Goal: Information Seeking & Learning: Compare options

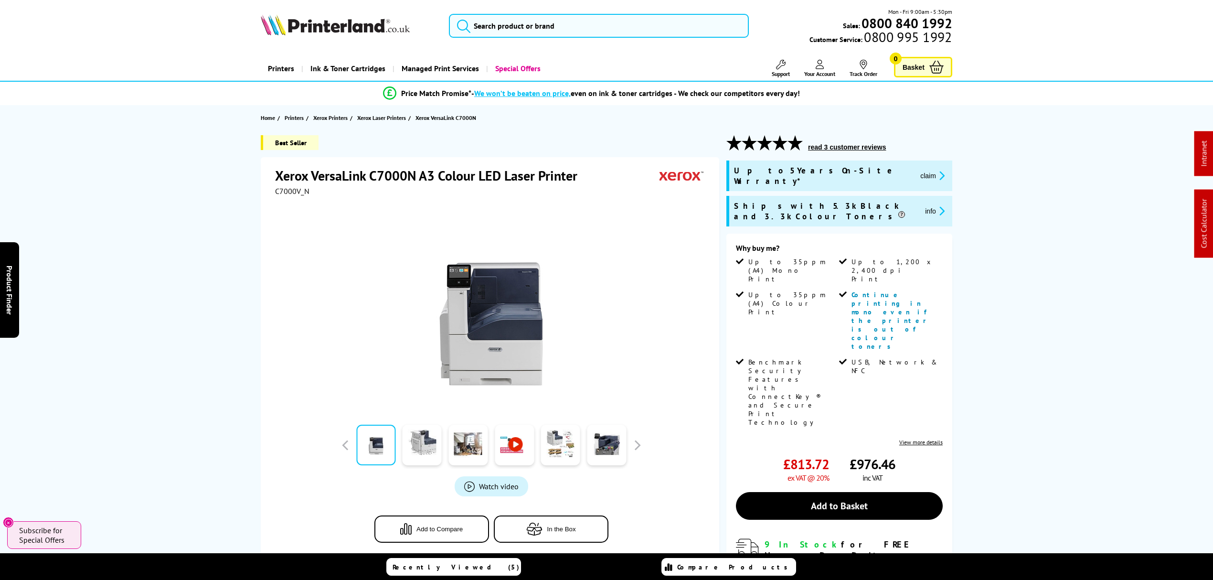
drag, startPoint x: 657, startPoint y: 77, endPoint x: 644, endPoint y: 35, distance: 43.6
click at [635, 20] on input "search" at bounding box center [599, 26] width 300 height 24
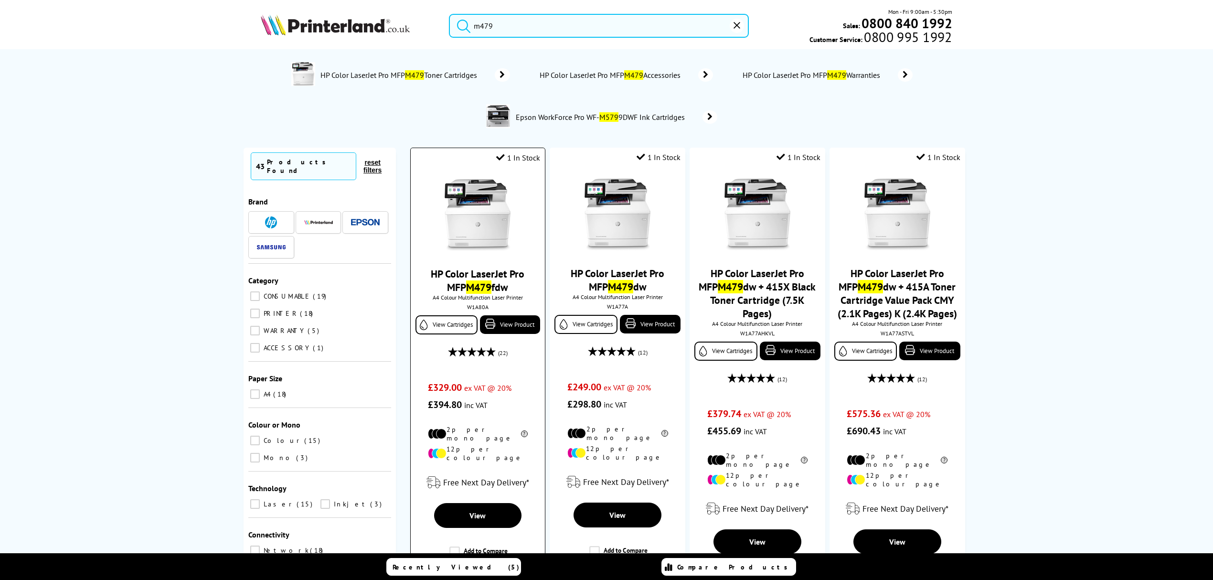
type input "m479"
click at [481, 228] on img at bounding box center [478, 215] width 72 height 72
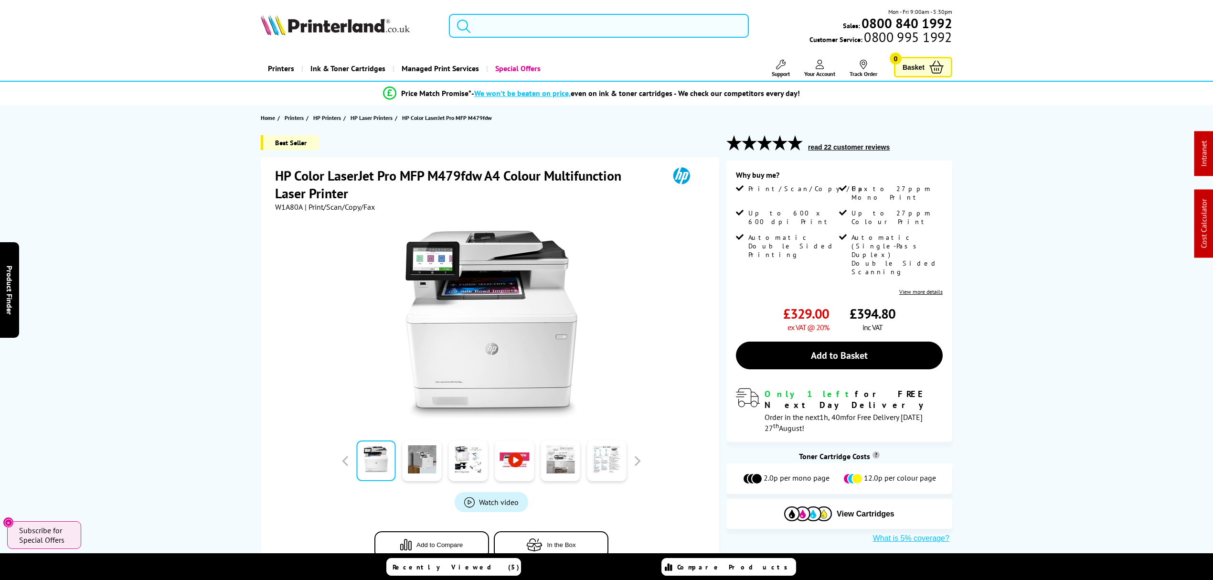
click at [528, 27] on input "search" at bounding box center [599, 26] width 300 height 24
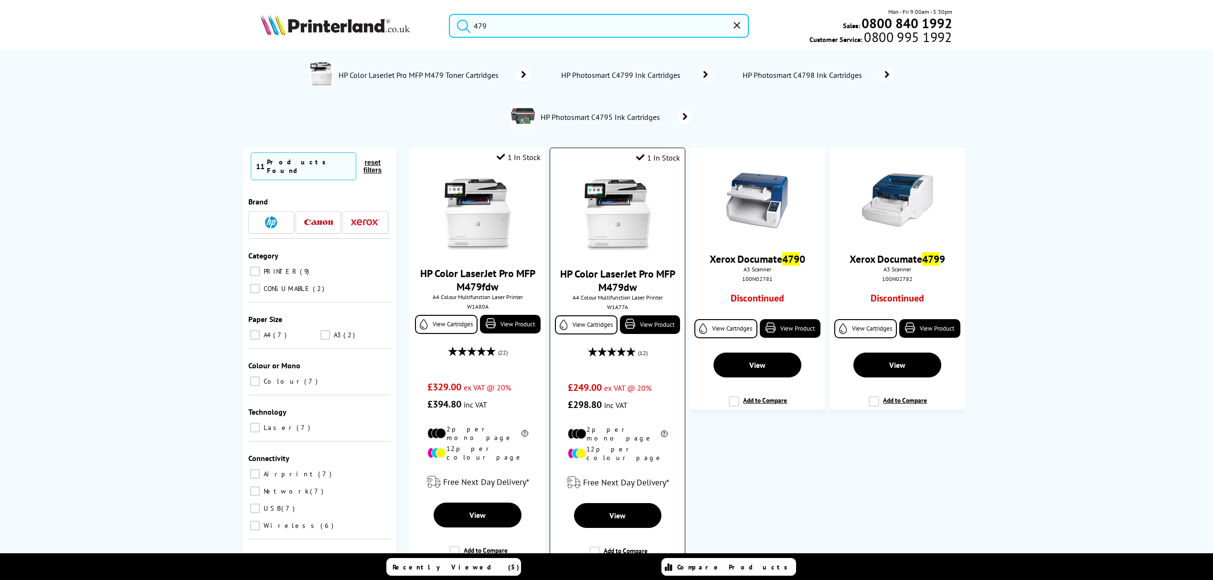
type input "479"
click at [593, 212] on img at bounding box center [618, 215] width 72 height 72
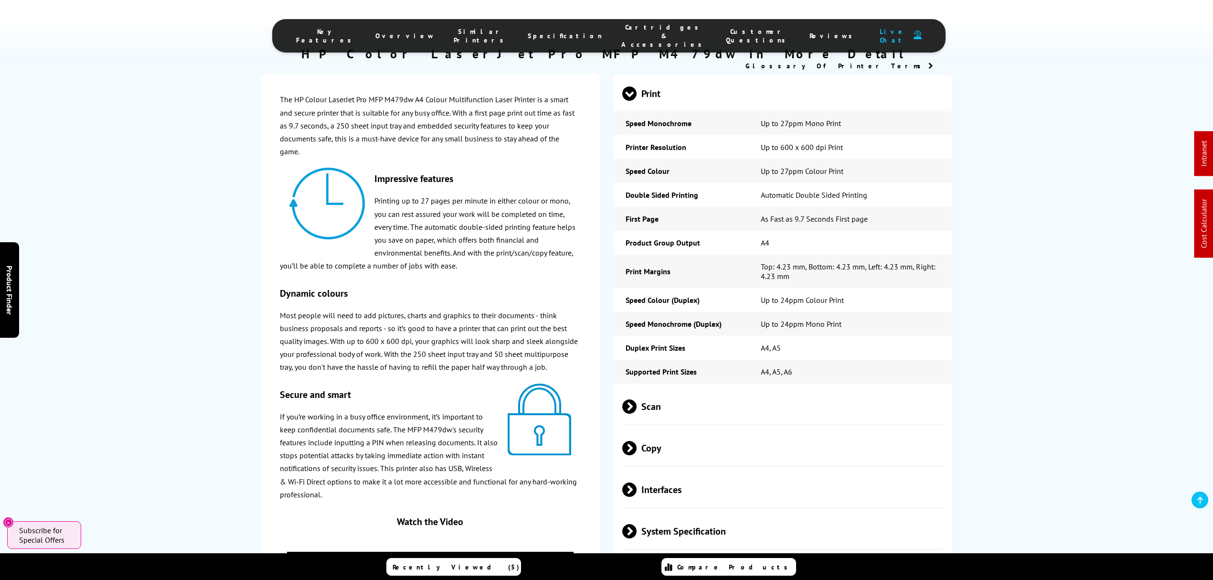
scroll to position [1464, 0]
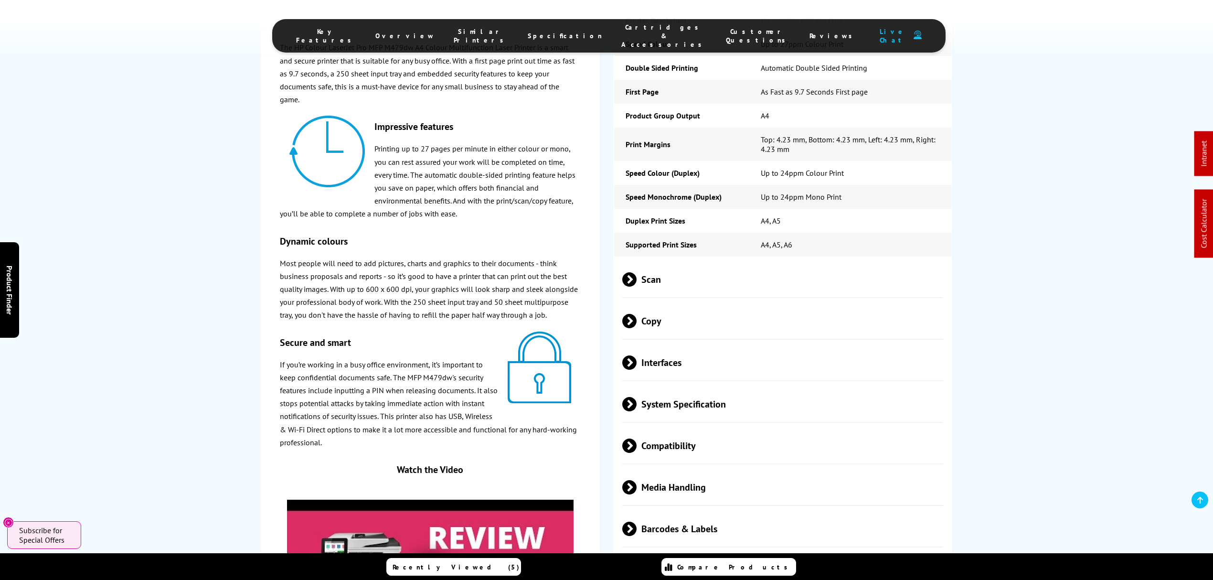
click at [748, 284] on span "Scan" at bounding box center [782, 279] width 321 height 36
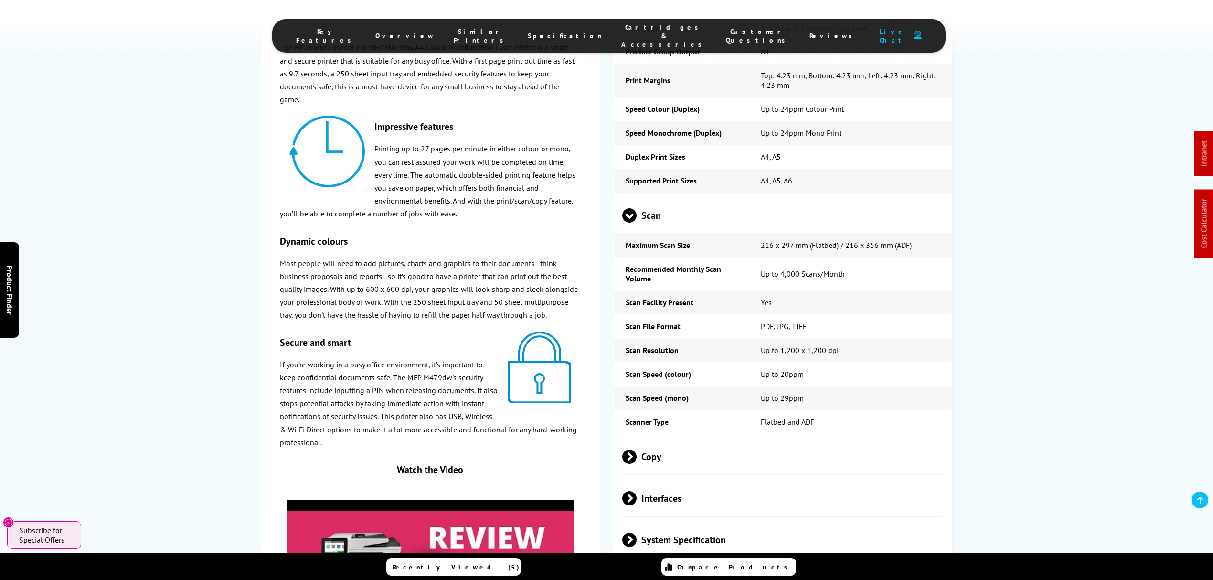
scroll to position [0, 0]
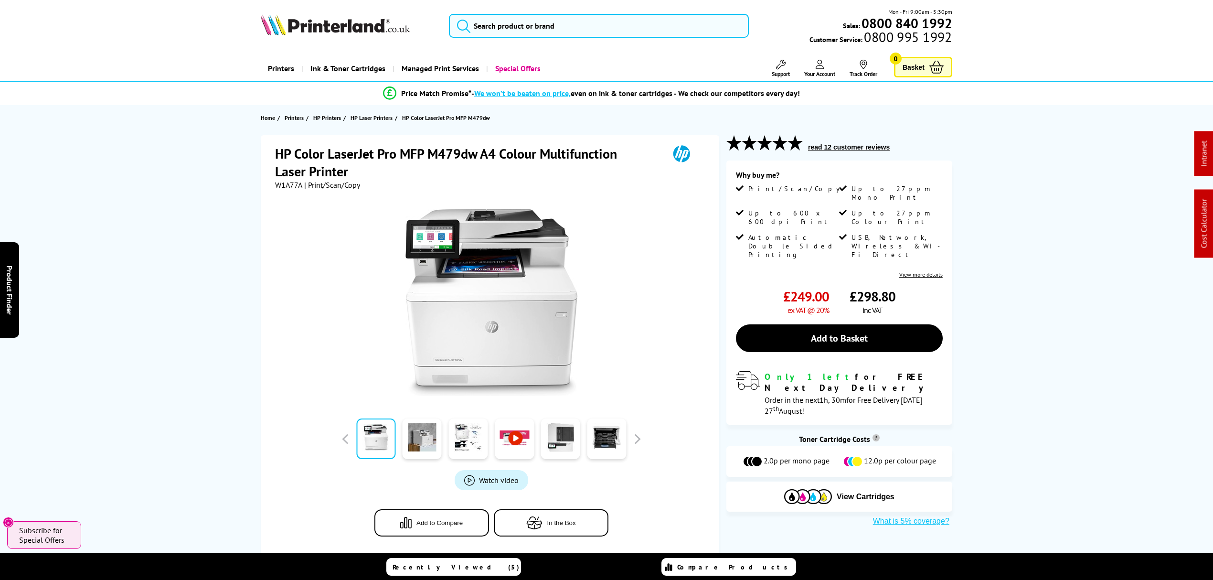
drag, startPoint x: 725, startPoint y: 386, endPoint x: 671, endPoint y: 46, distance: 344.8
click at [663, 25] on input "search" at bounding box center [599, 26] width 300 height 24
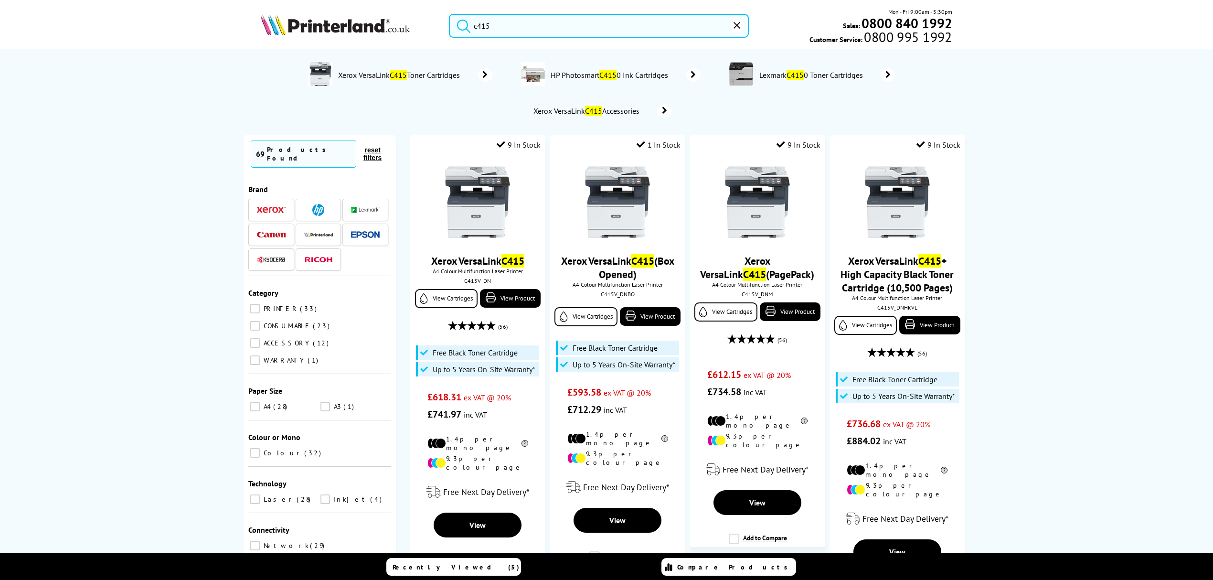
drag, startPoint x: 561, startPoint y: 31, endPoint x: 423, endPoint y: 38, distance: 138.2
click at [423, 38] on div "c415 Mon - Fri 9:00am - 5:30pm Sales: 0800 840 1992 Customer Service: 0800 995 …" at bounding box center [606, 28] width 764 height 42
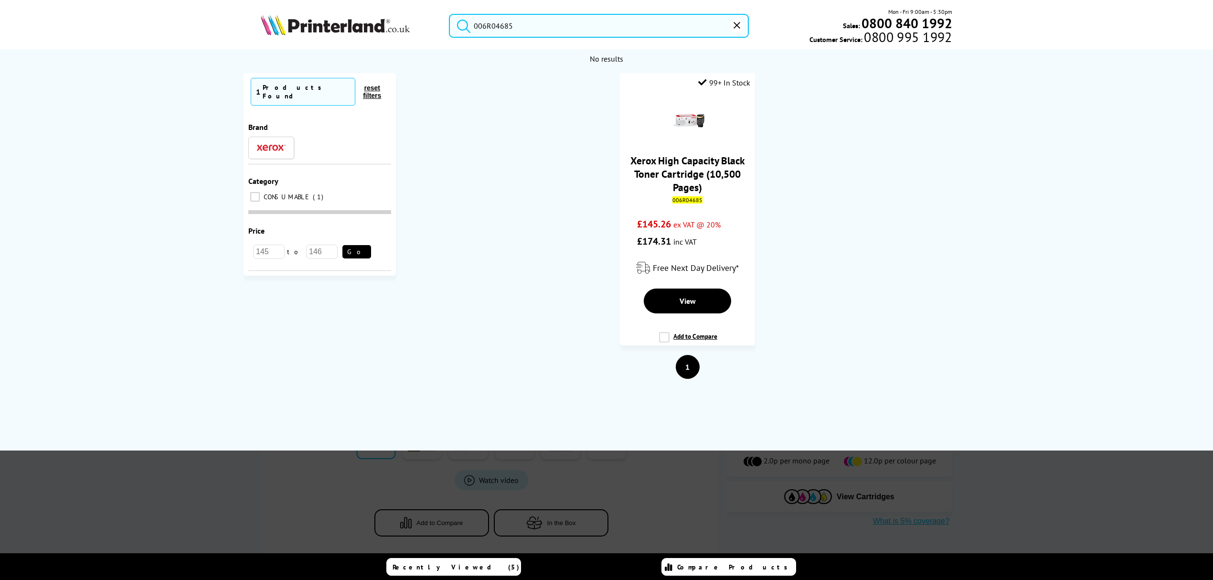
click at [737, 17] on input "006R04685" at bounding box center [599, 26] width 300 height 24
drag, startPoint x: 681, startPoint y: 31, endPoint x: 302, endPoint y: 75, distance: 381.2
click at [305, 71] on header "006R04685 Mon - Fri 9:00am - 5:30pm Sales: 0800 840 1992 Customer Service: 0800…" at bounding box center [606, 41] width 1213 height 82
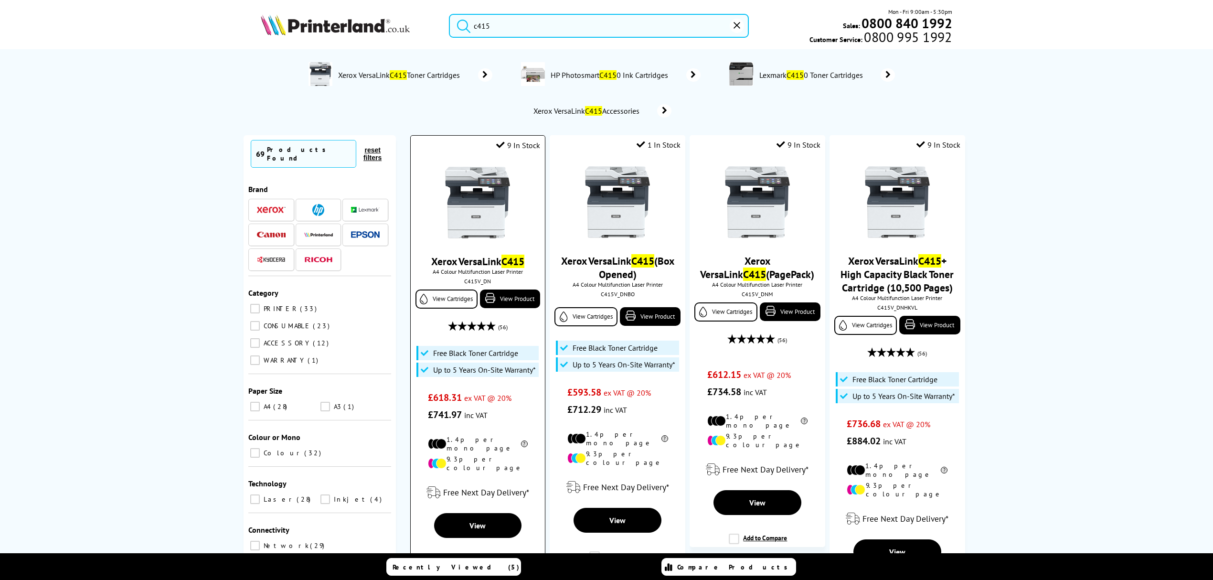
type input "c415"
click at [480, 202] on img at bounding box center [478, 203] width 72 height 72
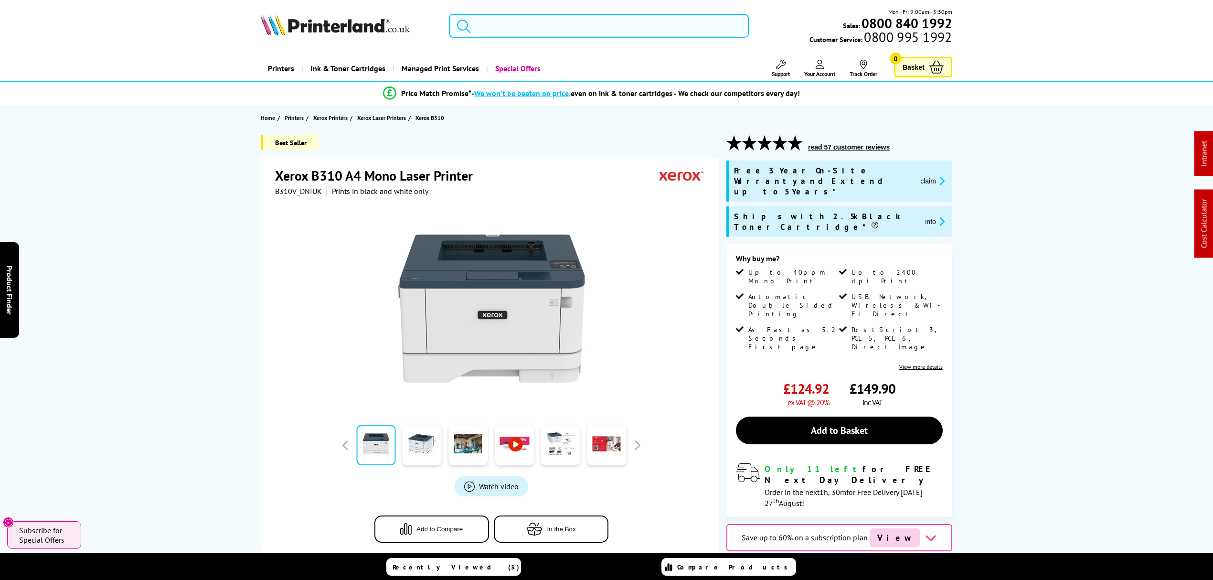
click at [612, 19] on input "search" at bounding box center [599, 26] width 300 height 24
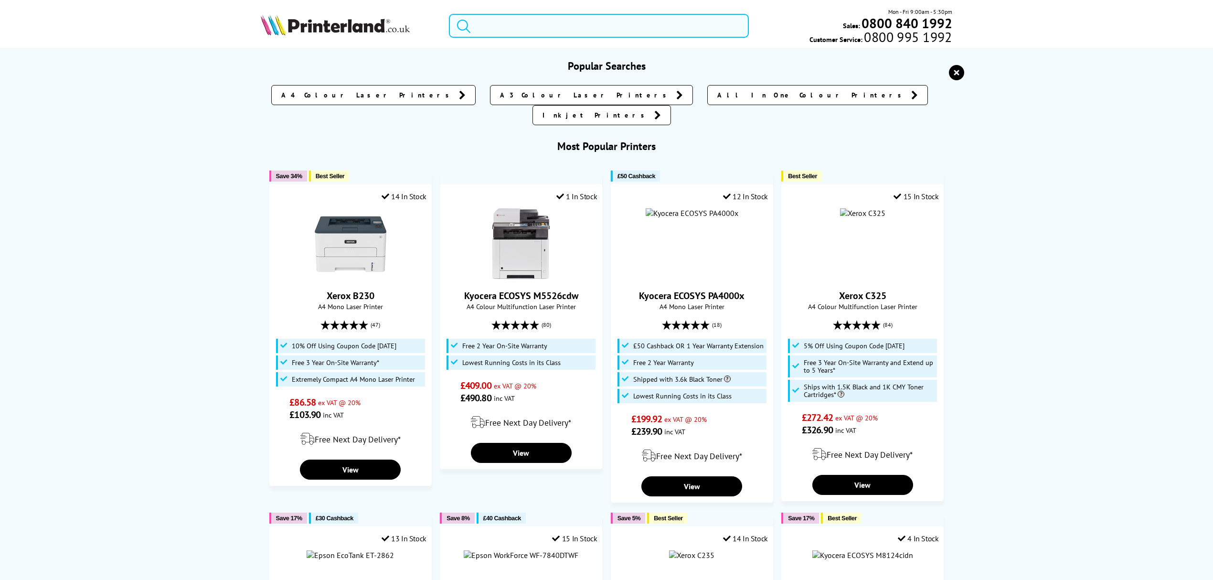
paste input "110C153NL0"
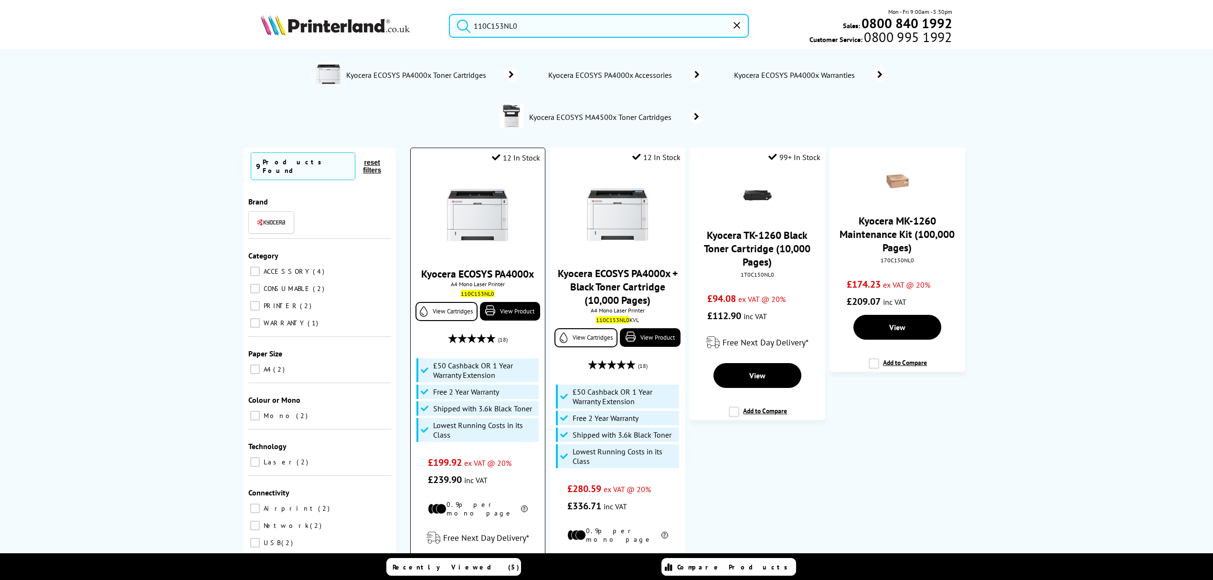
type input "110C153NL0"
click at [493, 211] on img at bounding box center [478, 215] width 72 height 72
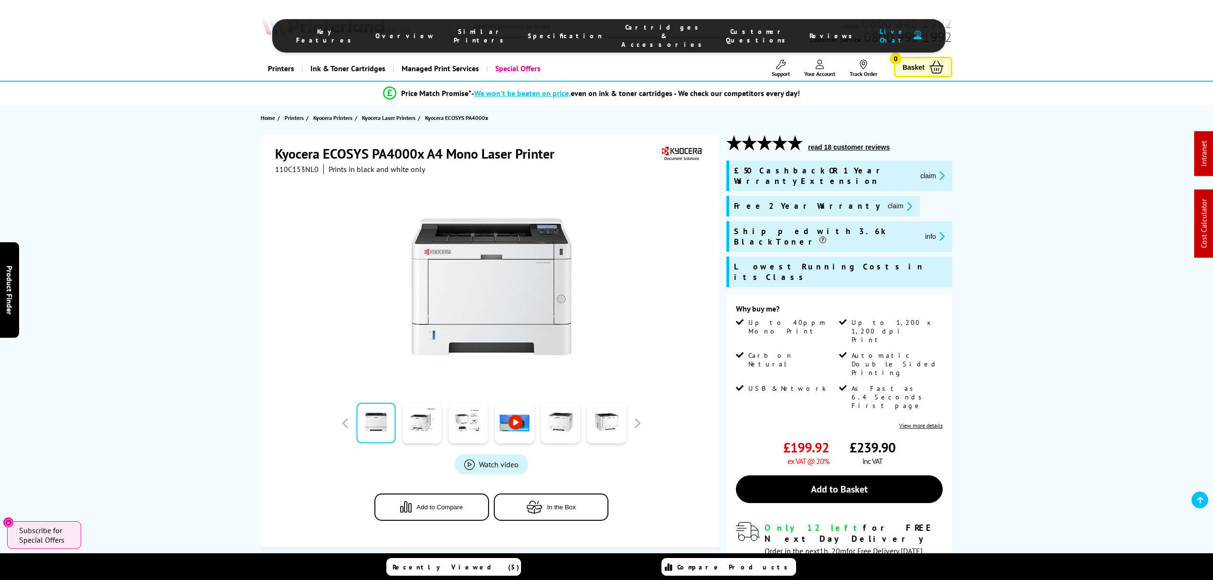
drag, startPoint x: 682, startPoint y: 180, endPoint x: 658, endPoint y: 52, distance: 130.8
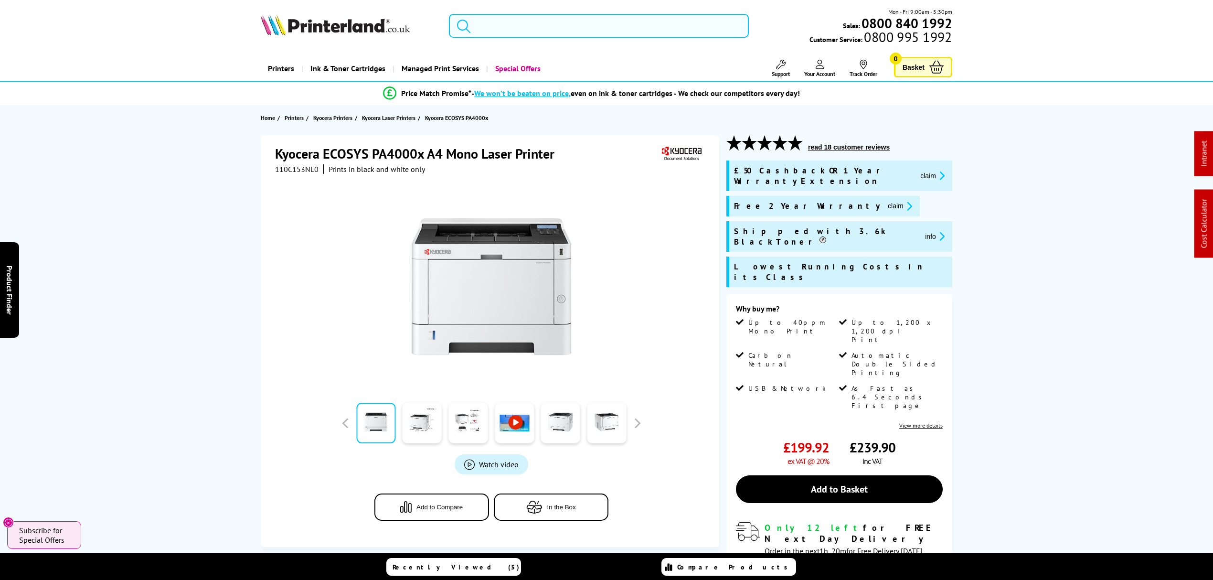
click at [650, 32] on input "search" at bounding box center [599, 26] width 300 height 24
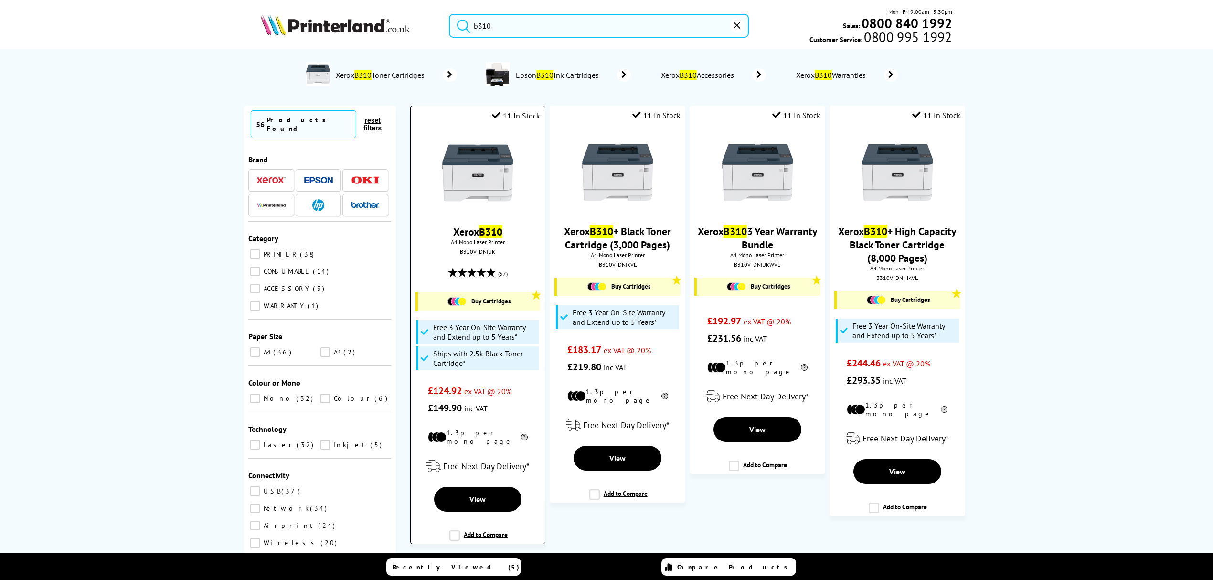
type input "b310"
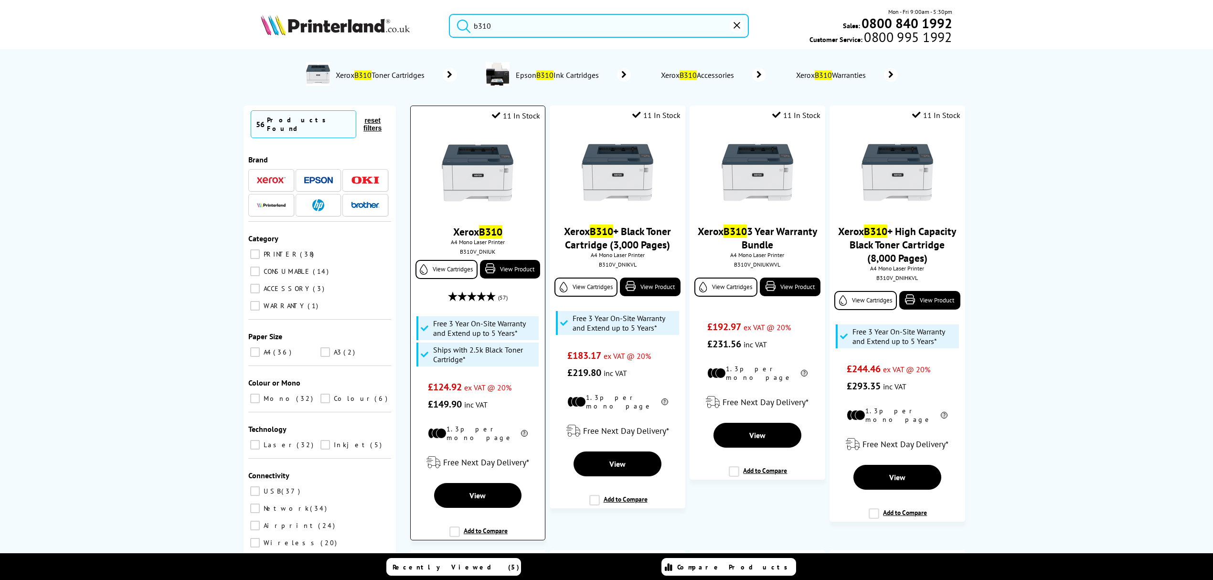
click at [494, 157] on img at bounding box center [478, 173] width 72 height 72
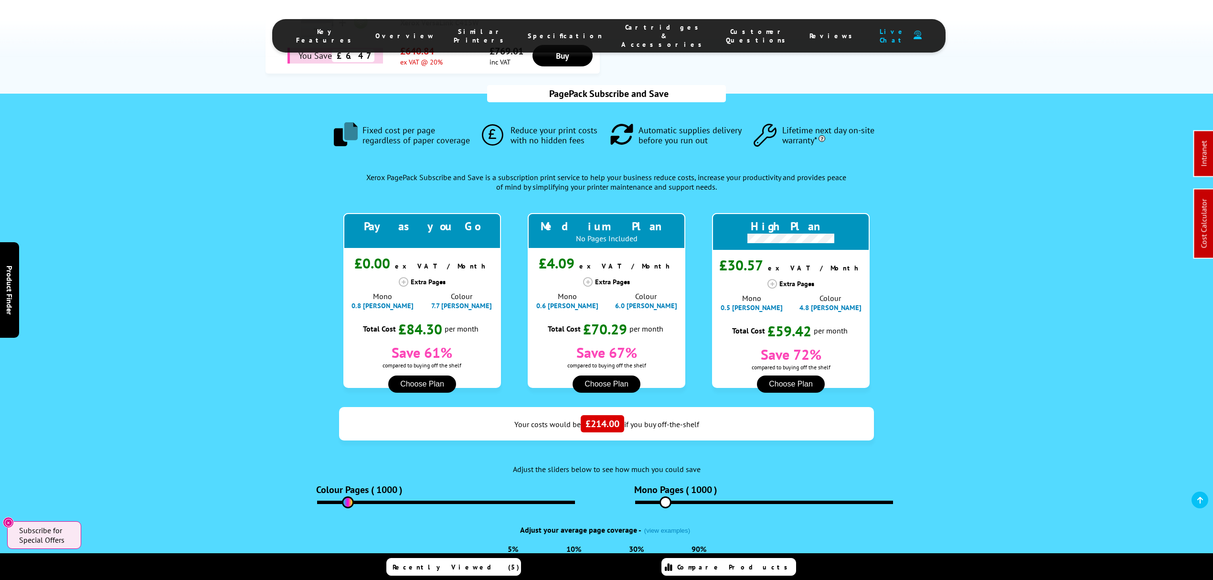
scroll to position [431, 0]
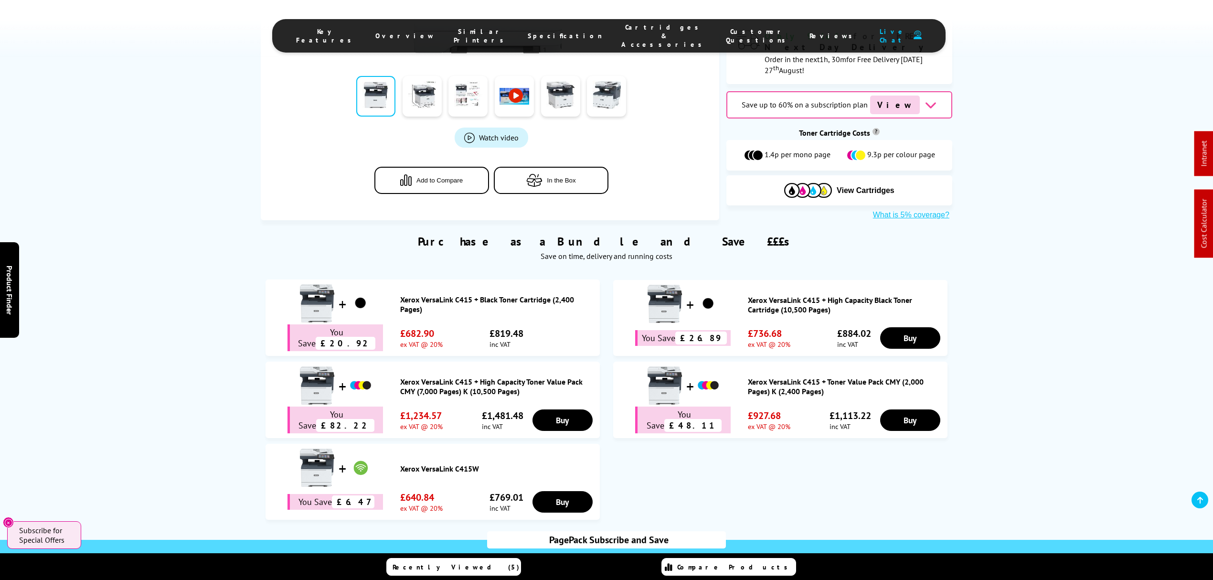
click at [502, 377] on link "Xerox VersaLink C415 + High Capacity Toner Value Pack CMY (7,000 Pages) K (10,5…" at bounding box center [497, 386] width 195 height 19
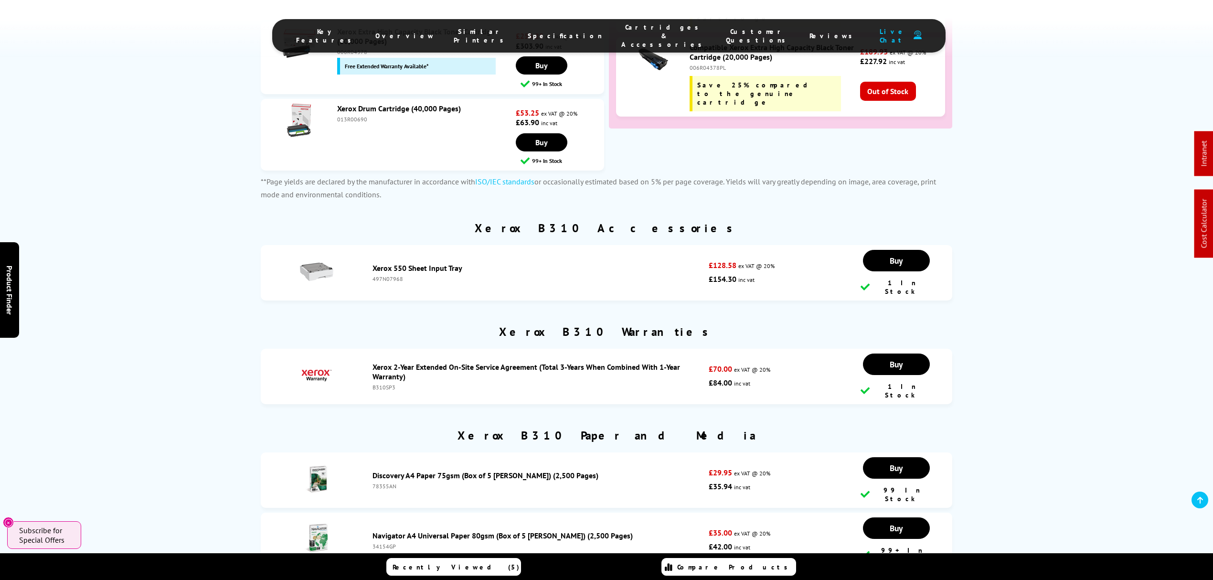
scroll to position [3437, 0]
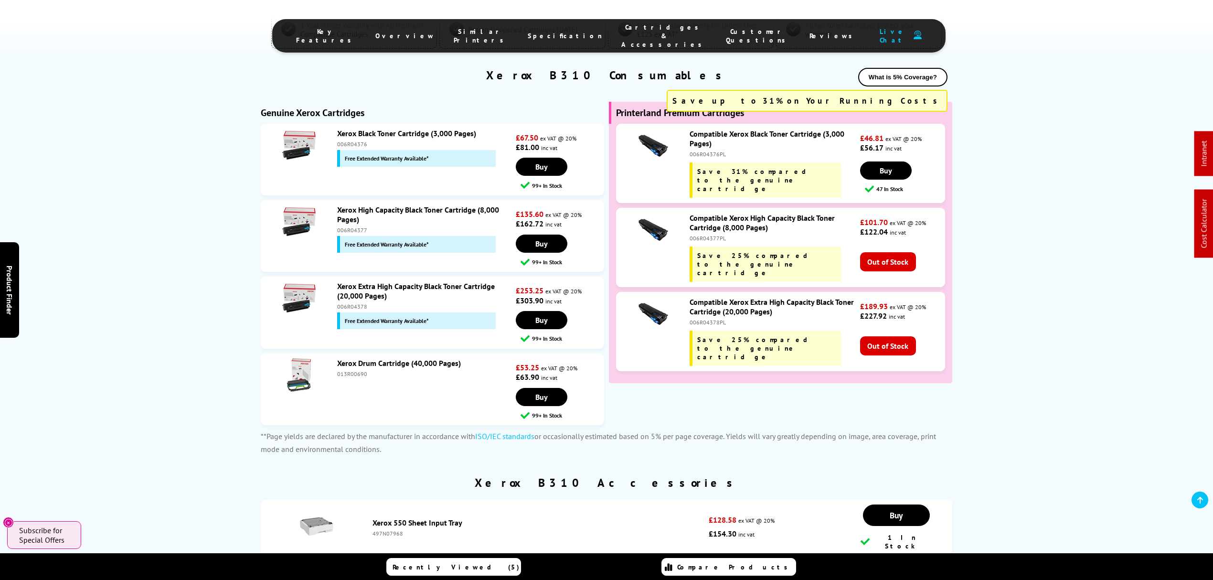
click at [352, 303] on div "006R04378" at bounding box center [425, 306] width 176 height 7
copy div "006R04378"
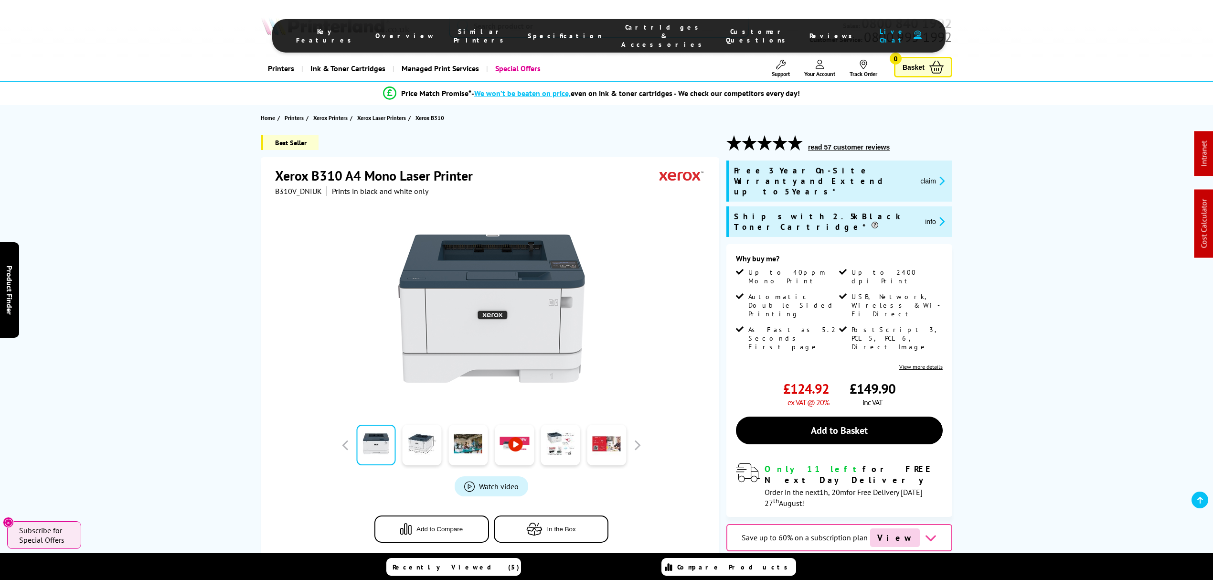
drag, startPoint x: 630, startPoint y: 216, endPoint x: 607, endPoint y: 44, distance: 173.6
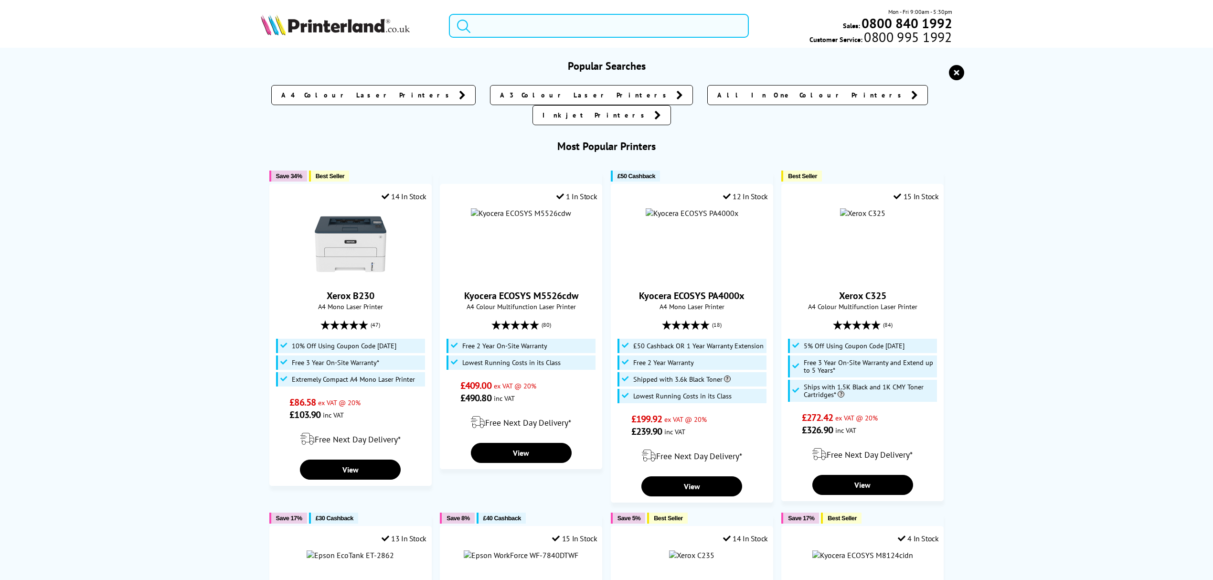
click at [608, 24] on input "search" at bounding box center [599, 26] width 300 height 24
paste input "M426fdn"
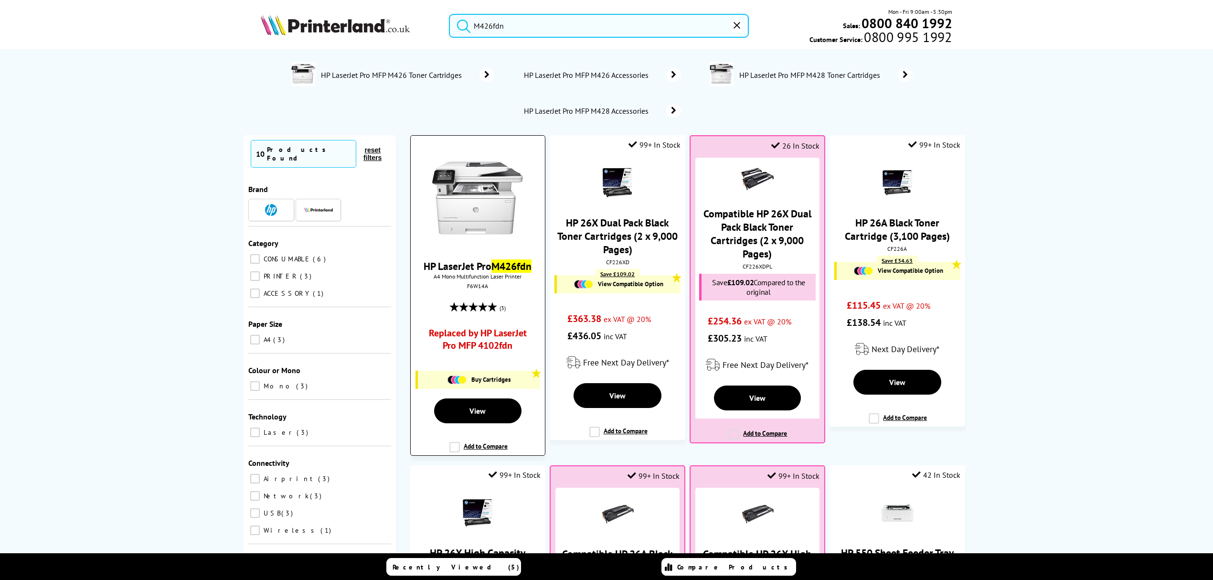
type input "M426fdn"
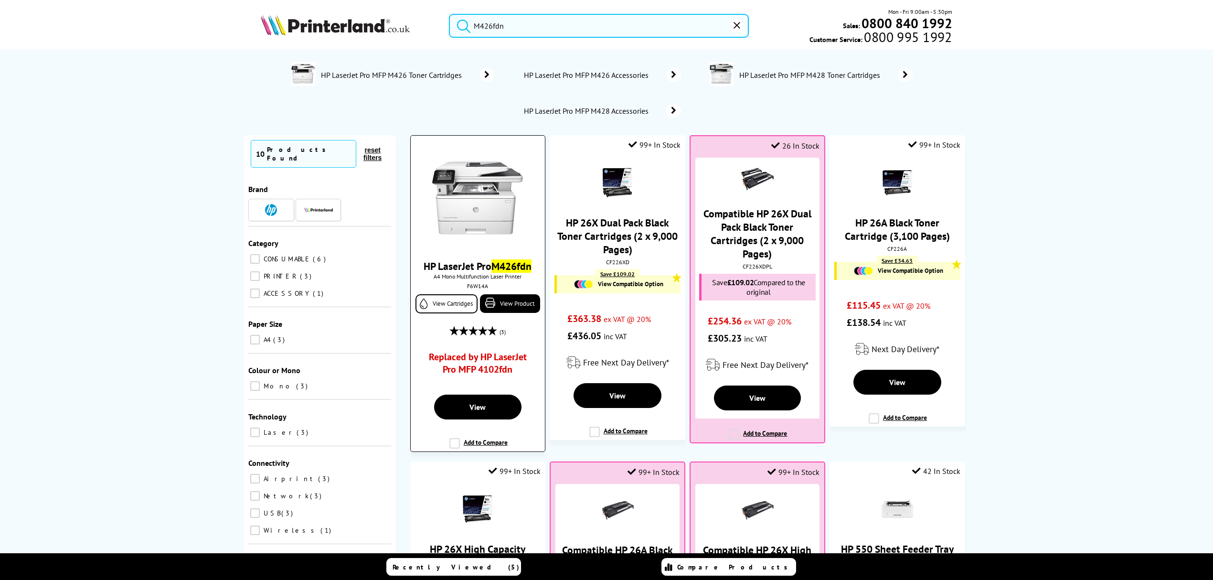
click at [490, 196] on img at bounding box center [477, 197] width 91 height 91
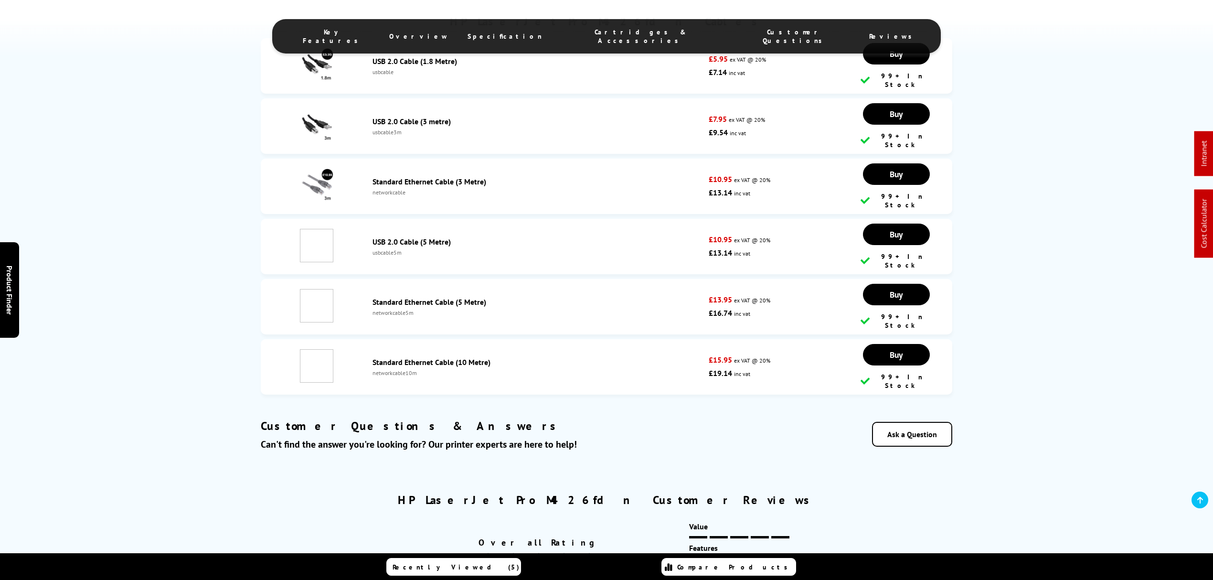
scroll to position [1846, 0]
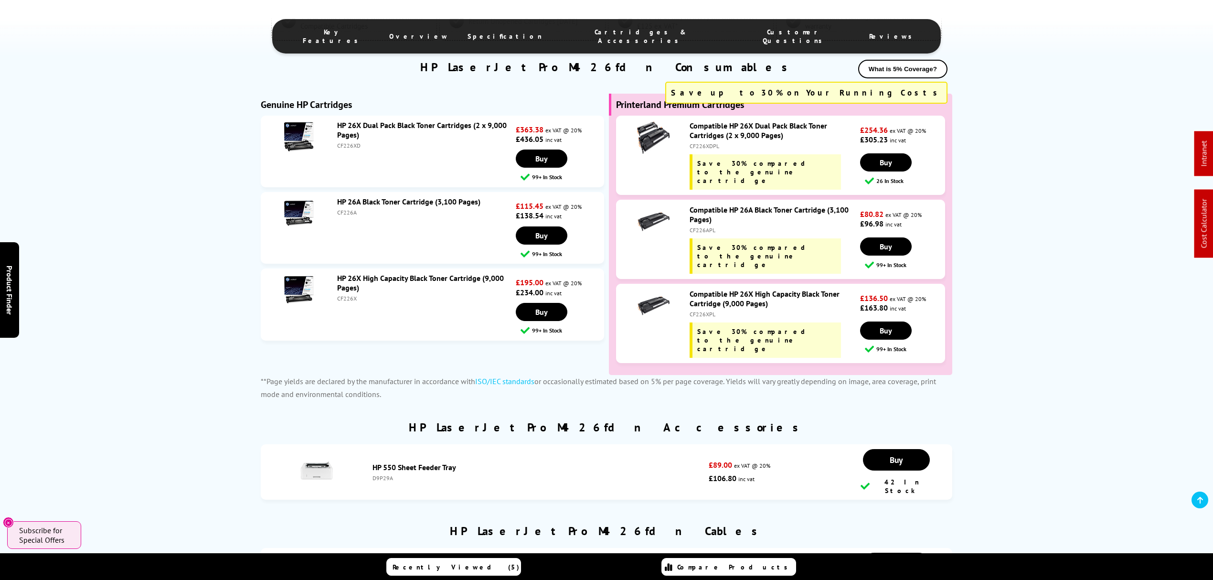
click at [344, 298] on div "CF226X" at bounding box center [425, 298] width 176 height 7
copy div "CF226X"
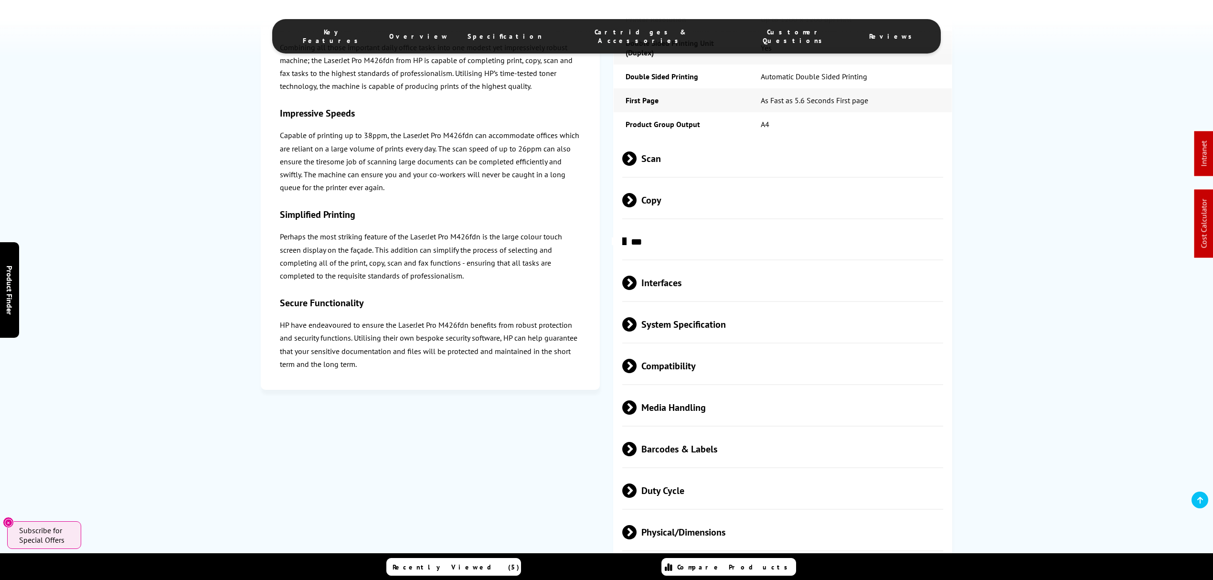
scroll to position [0, 0]
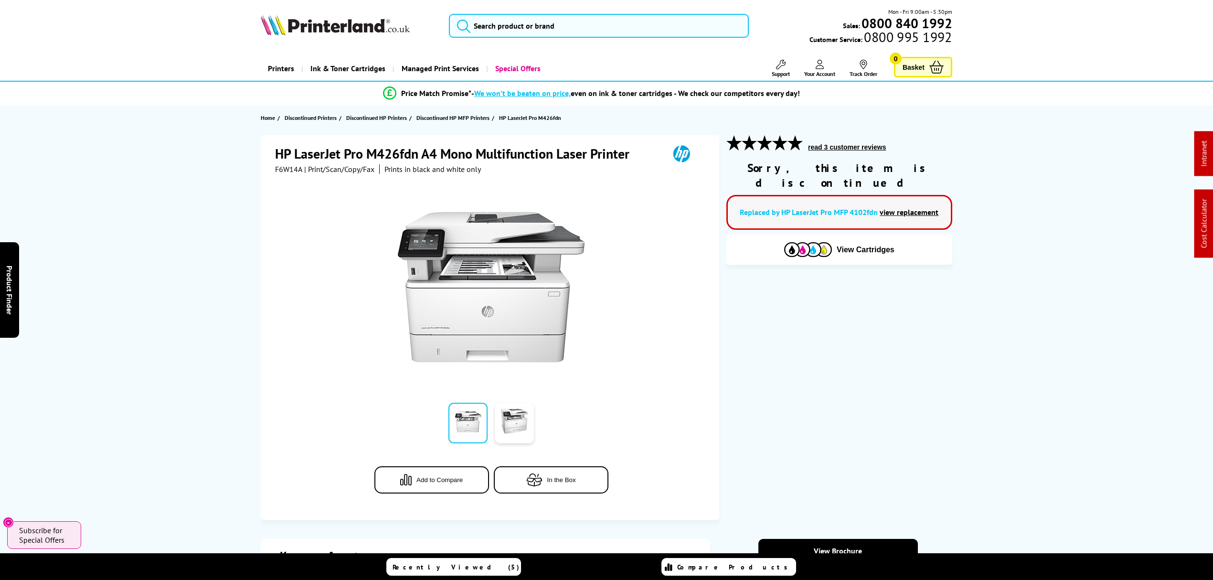
drag, startPoint x: 602, startPoint y: 306, endPoint x: 543, endPoint y: 35, distance: 277.1
click at [544, 22] on input "search" at bounding box center [599, 26] width 300 height 24
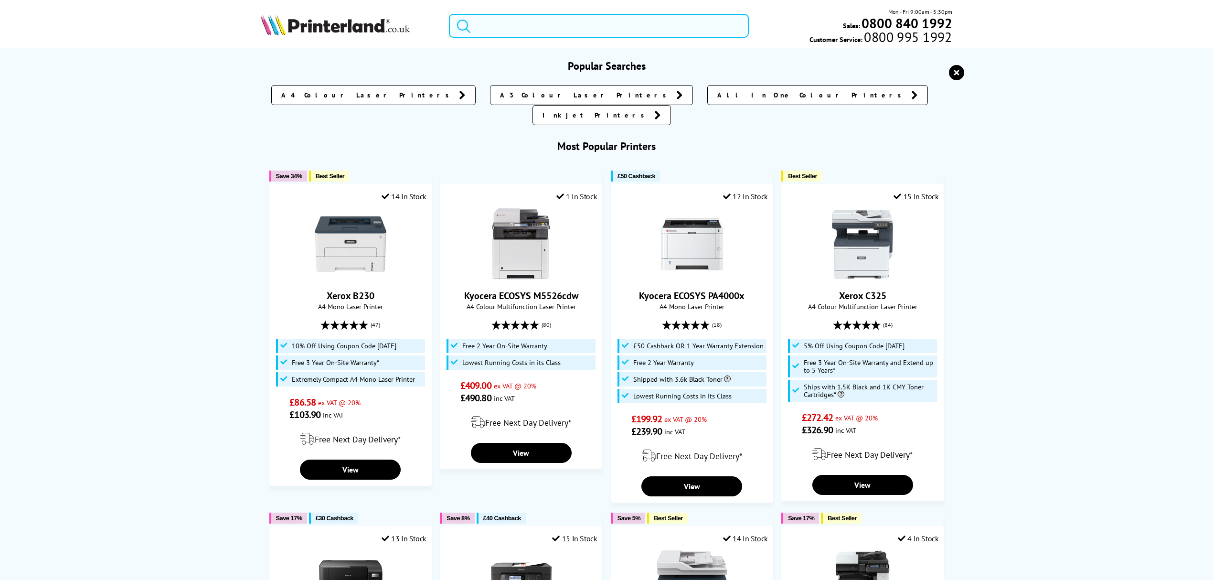
paste input "C600"
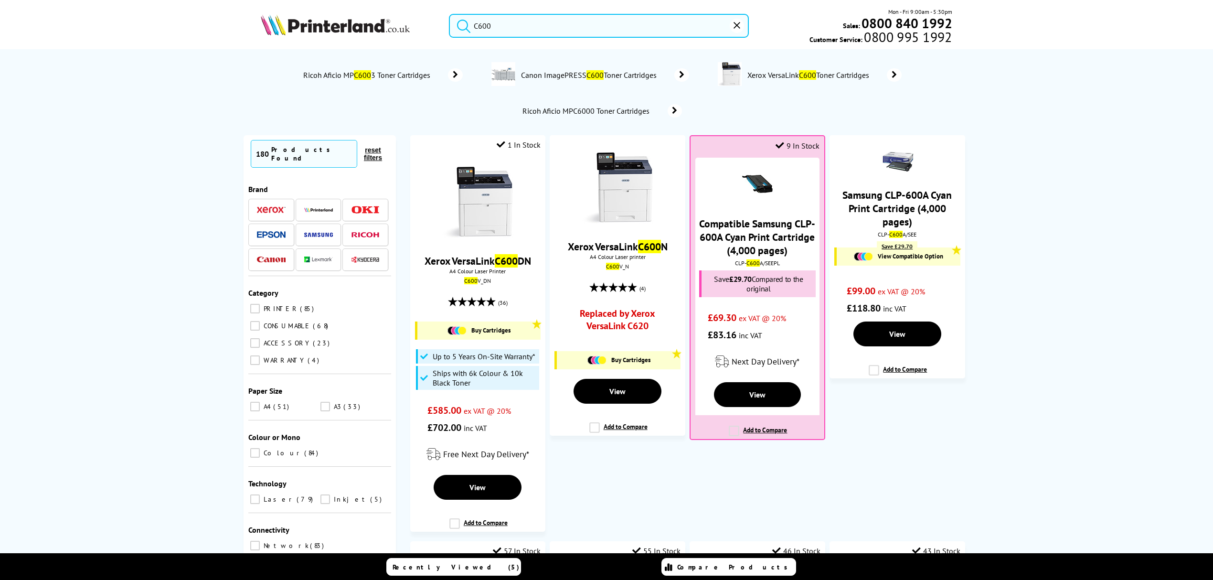
type input "C600"
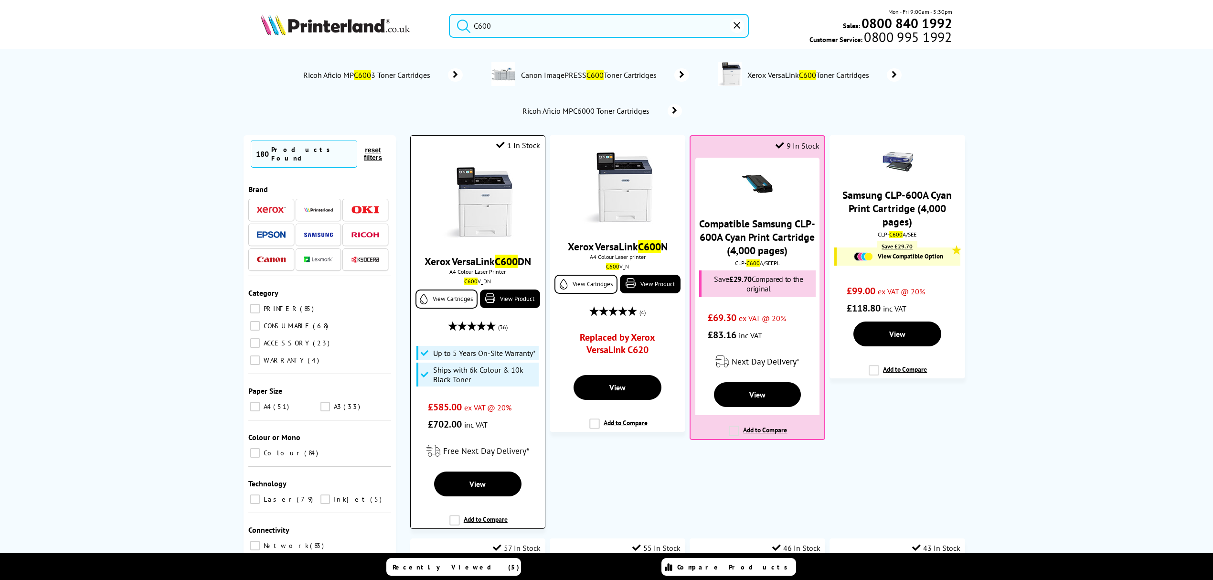
click at [472, 159] on div "Xerox VersaLink C600 DN A4 Colour Laser Printer C600 V_DN View Cartridges View …" at bounding box center [477, 295] width 125 height 276
click at [482, 181] on img at bounding box center [478, 203] width 72 height 72
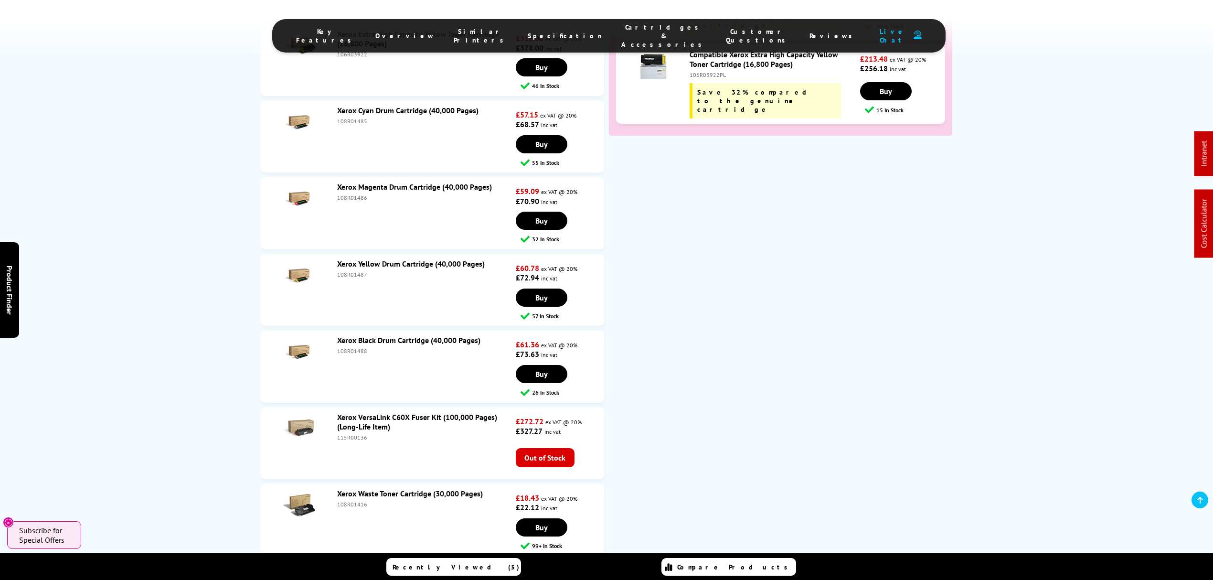
click at [354, 500] on div "108R01416" at bounding box center [425, 503] width 176 height 7
copy div "108R01416"
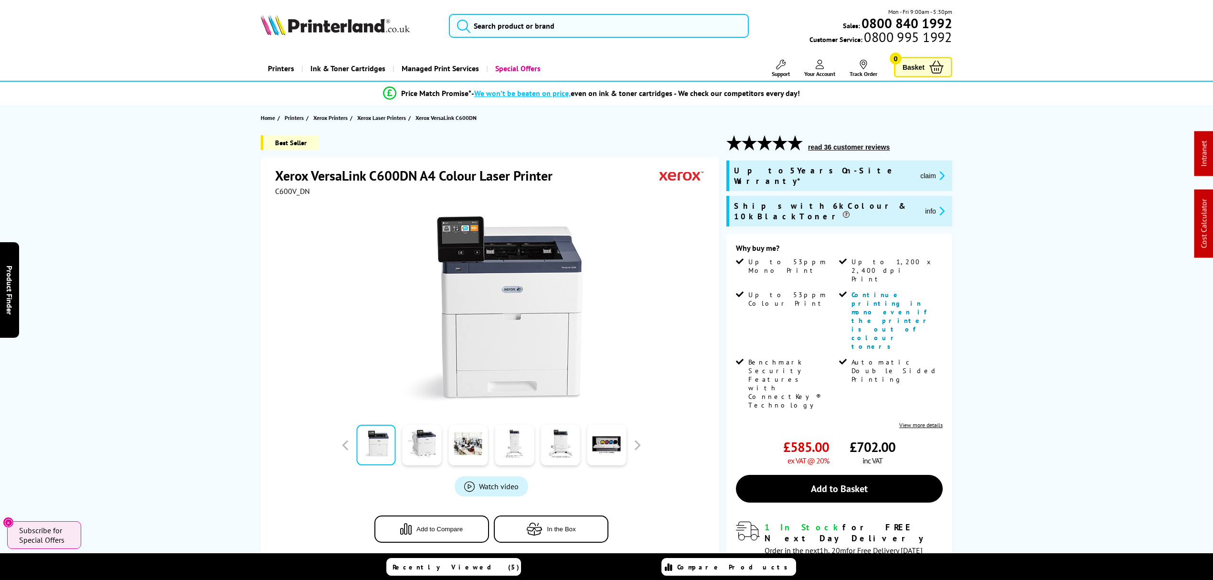
drag, startPoint x: 748, startPoint y: 354, endPoint x: 677, endPoint y: 40, distance: 322.1
click at [671, 27] on input "search" at bounding box center [599, 26] width 300 height 24
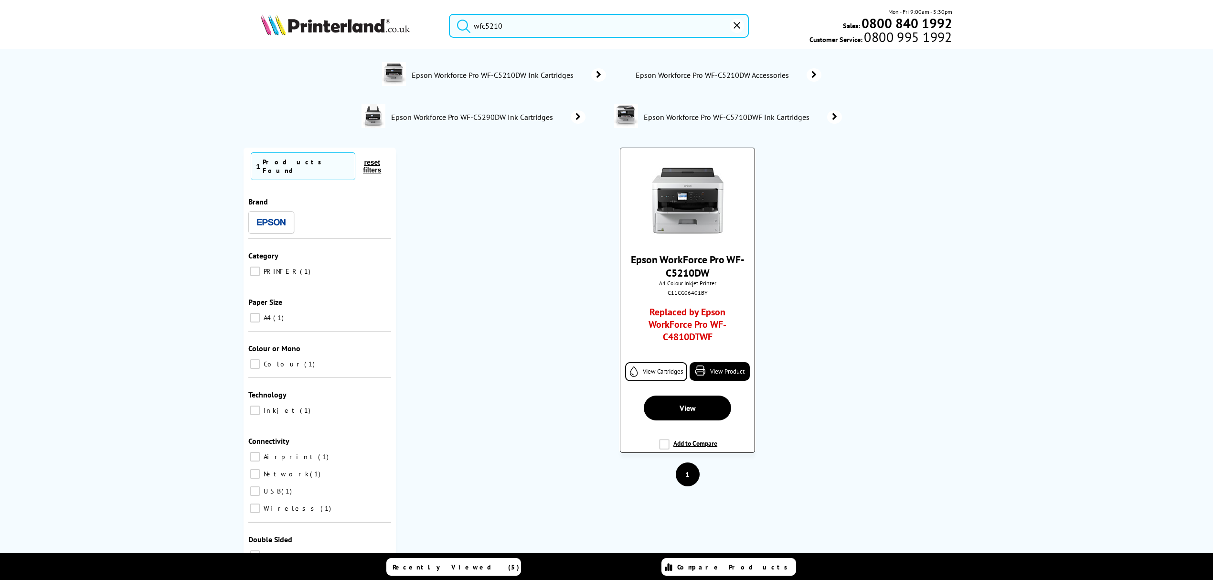
type input "wfc5210"
click at [715, 184] on img at bounding box center [688, 201] width 72 height 72
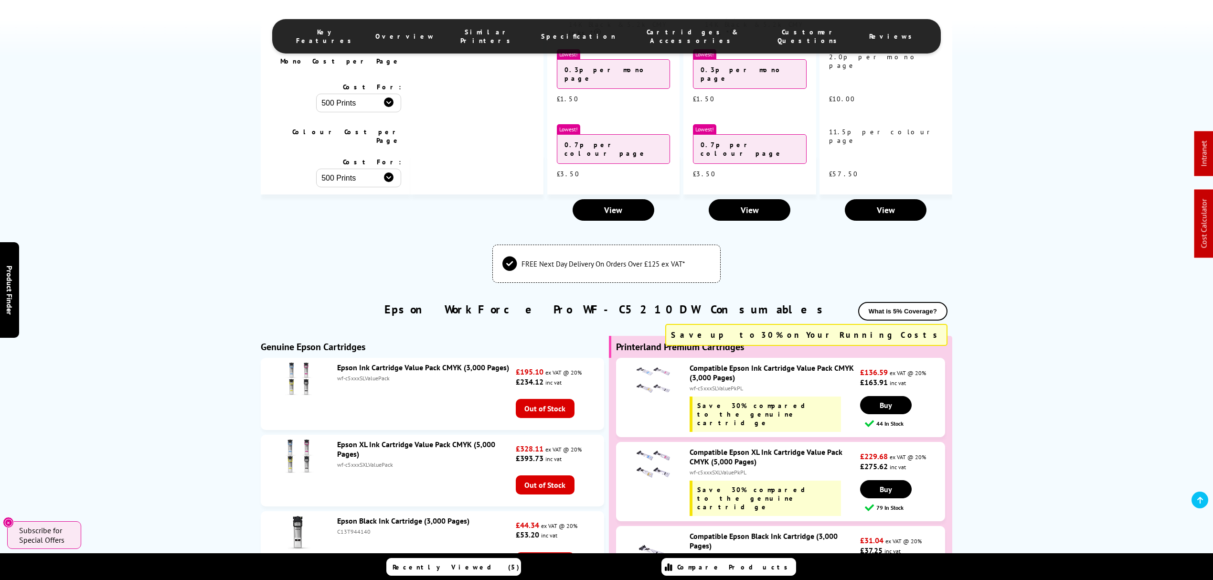
scroll to position [2163, 0]
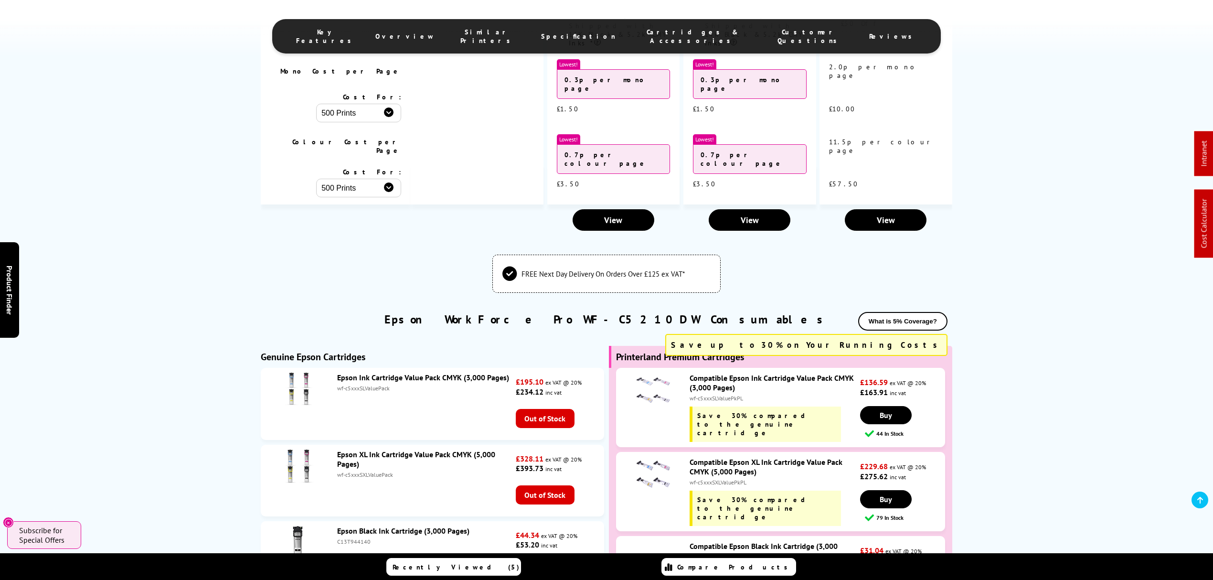
click at [713, 394] on div "wf-c5xxxSLValuePkPL" at bounding box center [774, 397] width 168 height 7
click at [741, 373] on div "Compatible Epson Ink Cartridge Value Pack CMYK (3,000 Pages) wf-c5xxxSLValuePkP…" at bounding box center [772, 407] width 175 height 69
drag, startPoint x: 745, startPoint y: 343, endPoint x: 683, endPoint y: 350, distance: 62.4
click at [683, 368] on li "Compatible Epson Ink Cartridge Value Pack CMYK (3,000 Pages) wf-c5xxxSLValuePkP…" at bounding box center [780, 407] width 329 height 79
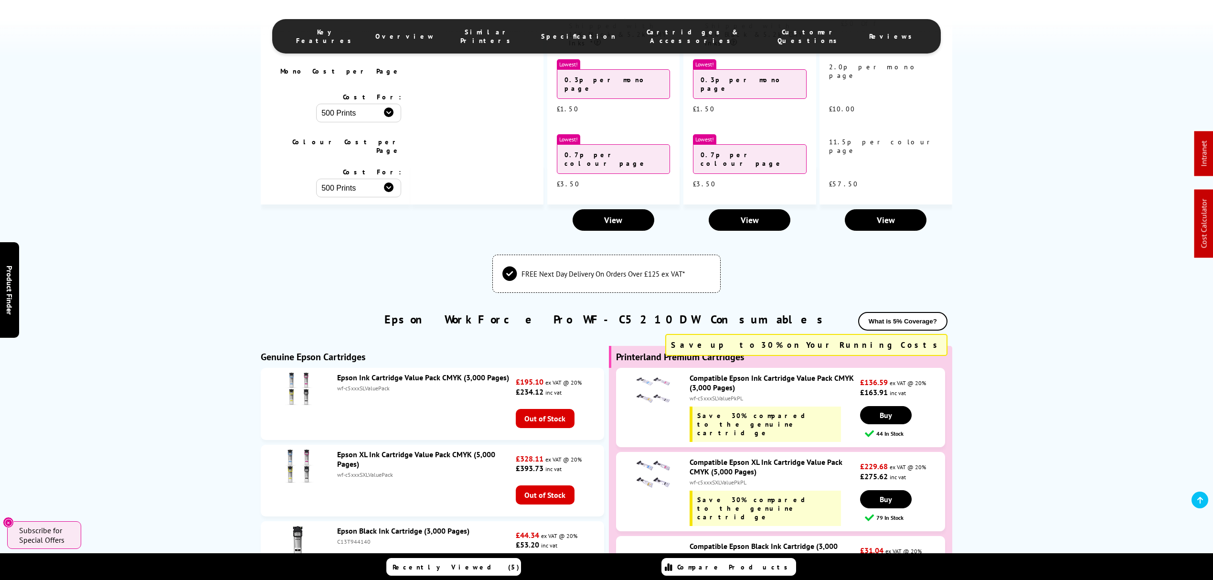
click at [774, 373] on div "Compatible Epson Ink Cartridge Value Pack CMYK (3,000 Pages)" at bounding box center [774, 382] width 168 height 19
drag, startPoint x: 742, startPoint y: 347, endPoint x: 689, endPoint y: 350, distance: 53.1
click at [689, 373] on div "Compatible Epson Ink Cartridge Value Pack CMYK (3,000 Pages) wf-c5xxxSLValuePkP…" at bounding box center [772, 407] width 175 height 69
copy div "wf-c5xxxSLValuePkP"
drag, startPoint x: 751, startPoint y: 424, endPoint x: 686, endPoint y: 426, distance: 65.0
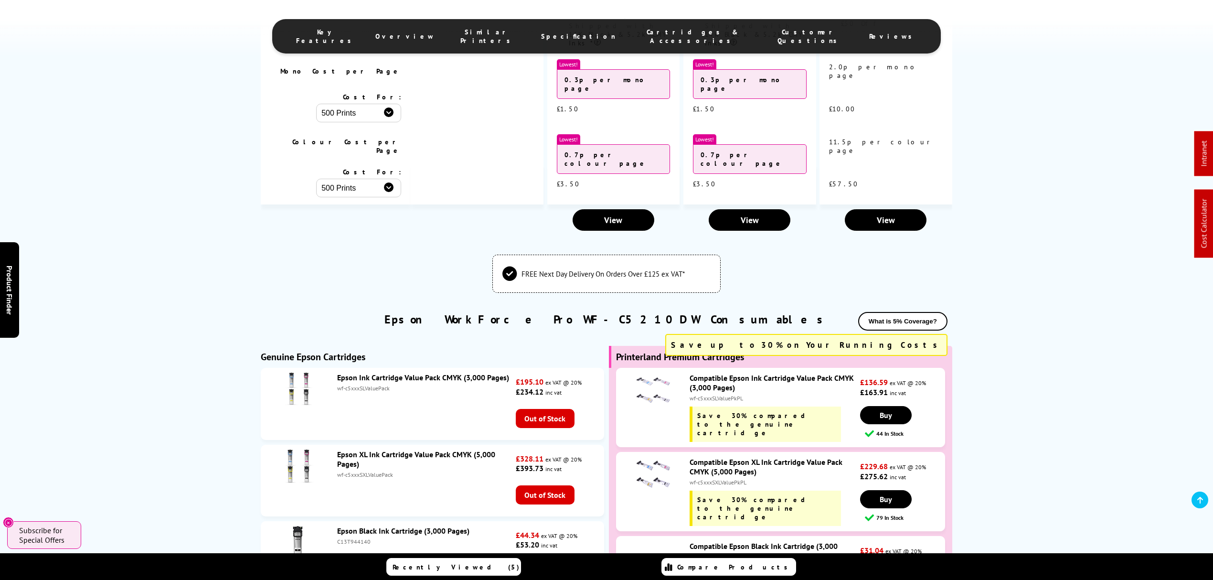
click at [686, 457] on div "Compatible Epson XL Ink Cartridge Value Pack CMYK (5,000 Pages) wf-c5xxxSXLValu…" at bounding box center [772, 491] width 175 height 69
copy div "wf-c5xxxSXLValuePkPL"
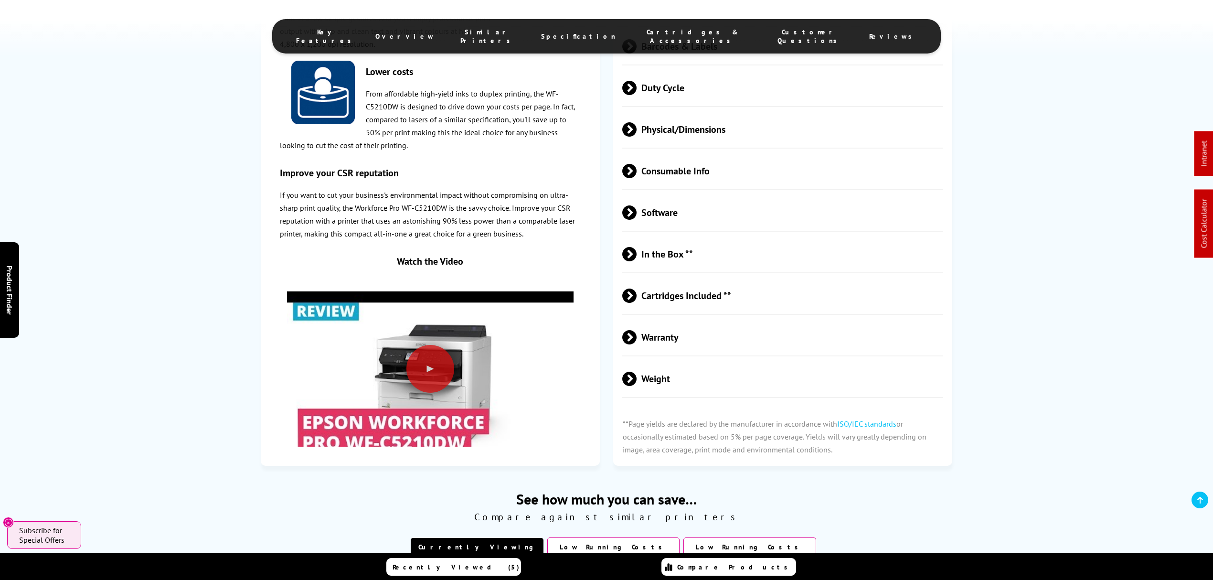
scroll to position [0, 0]
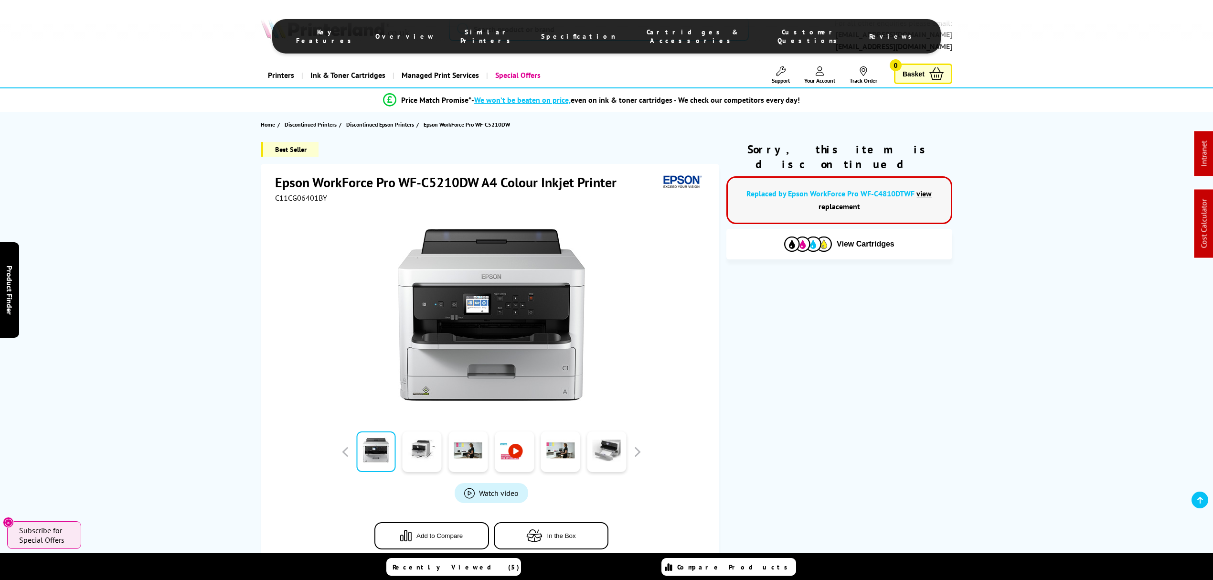
drag, startPoint x: 914, startPoint y: 368, endPoint x: 817, endPoint y: 95, distance: 290.0
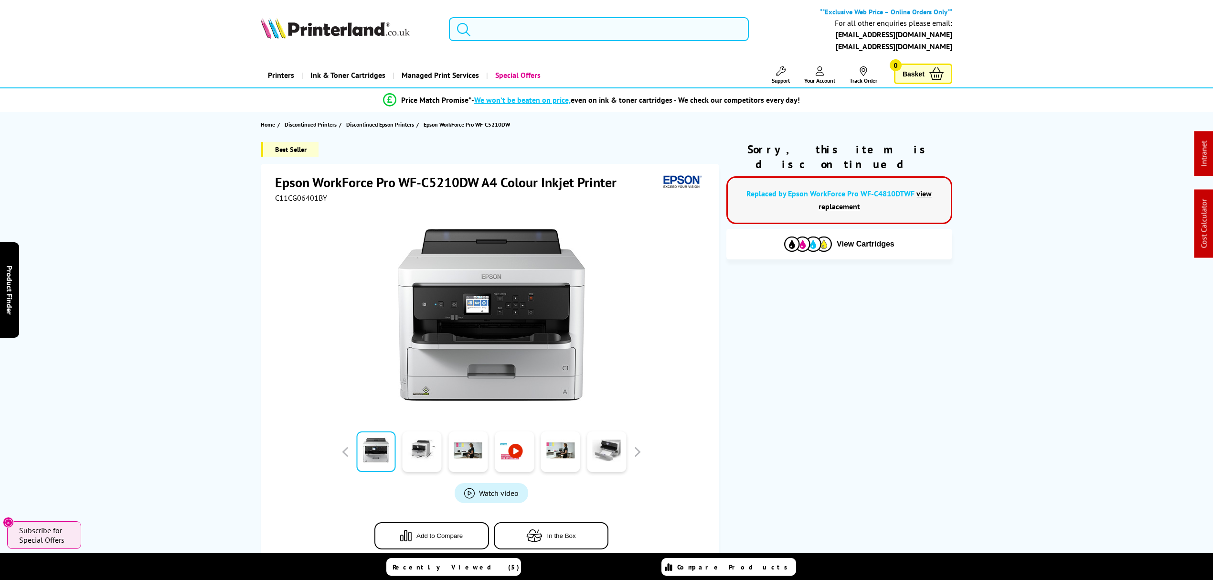
click at [672, 21] on input "search" at bounding box center [599, 29] width 300 height 24
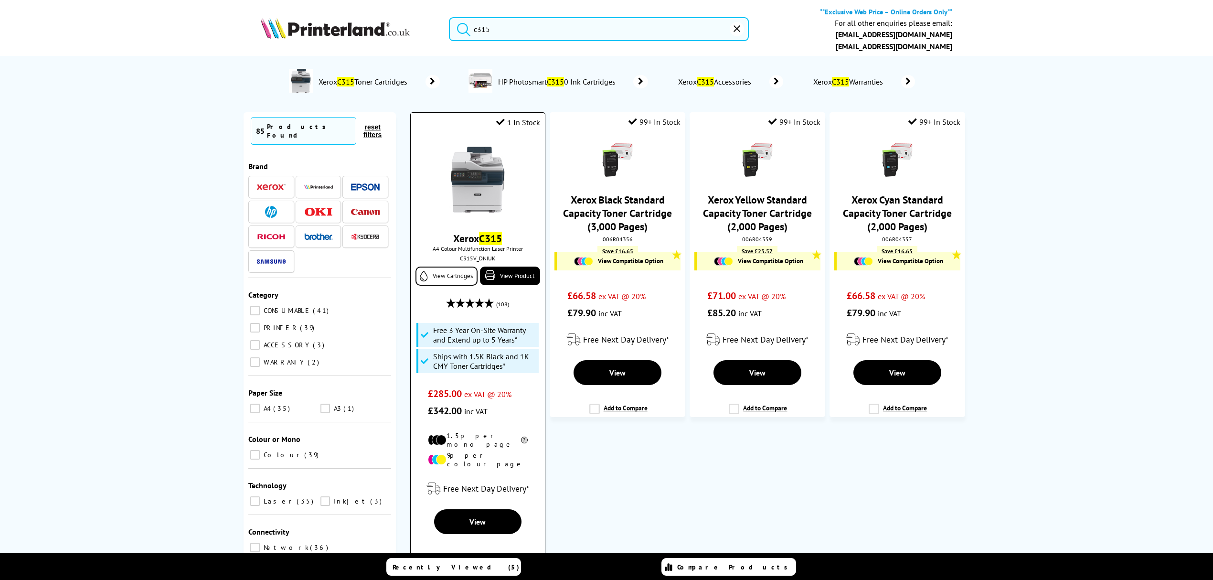
type input "c315"
click at [486, 180] on img at bounding box center [478, 180] width 72 height 72
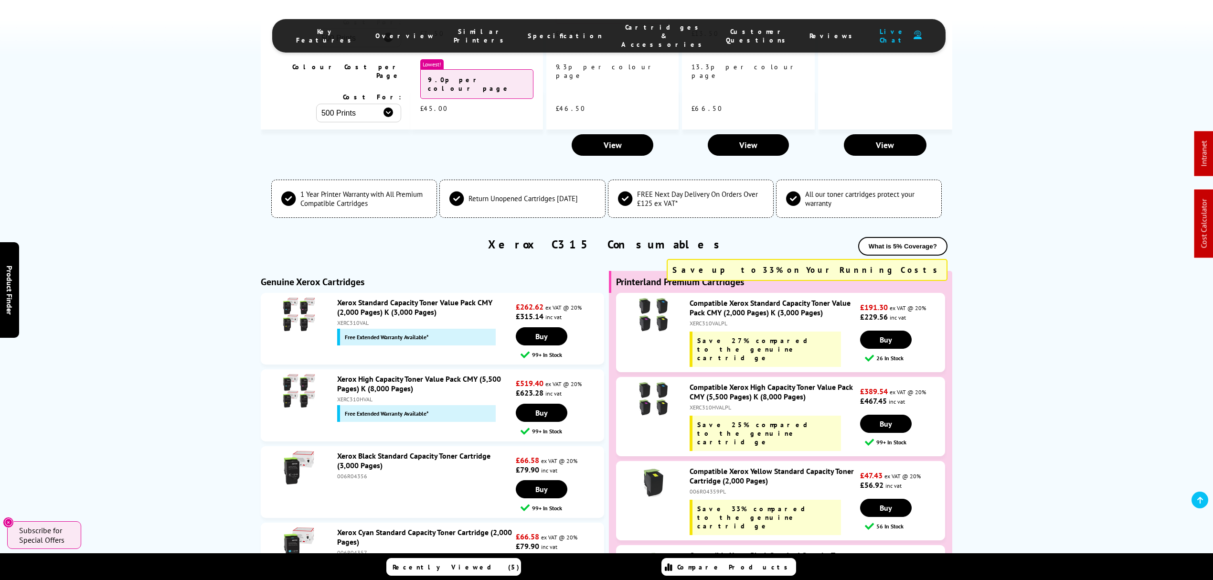
click at [714, 382] on link "Compatible Xerox High Capacity Toner Value Pack CMY (5,500 Pages) K (8,000 Page…" at bounding box center [771, 391] width 163 height 19
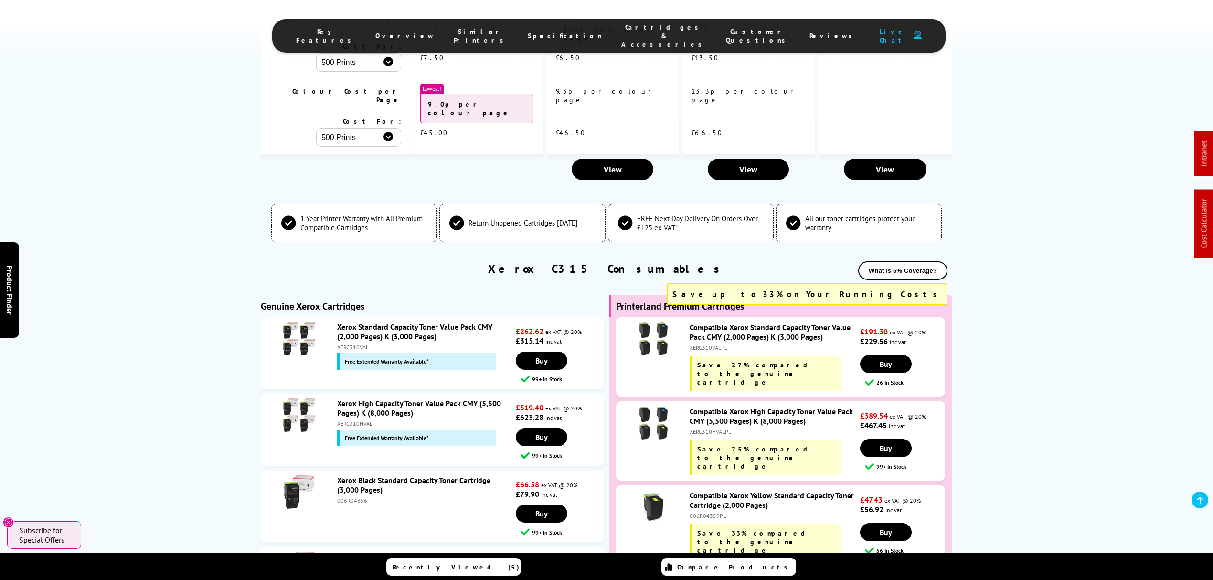
scroll to position [3317, 0]
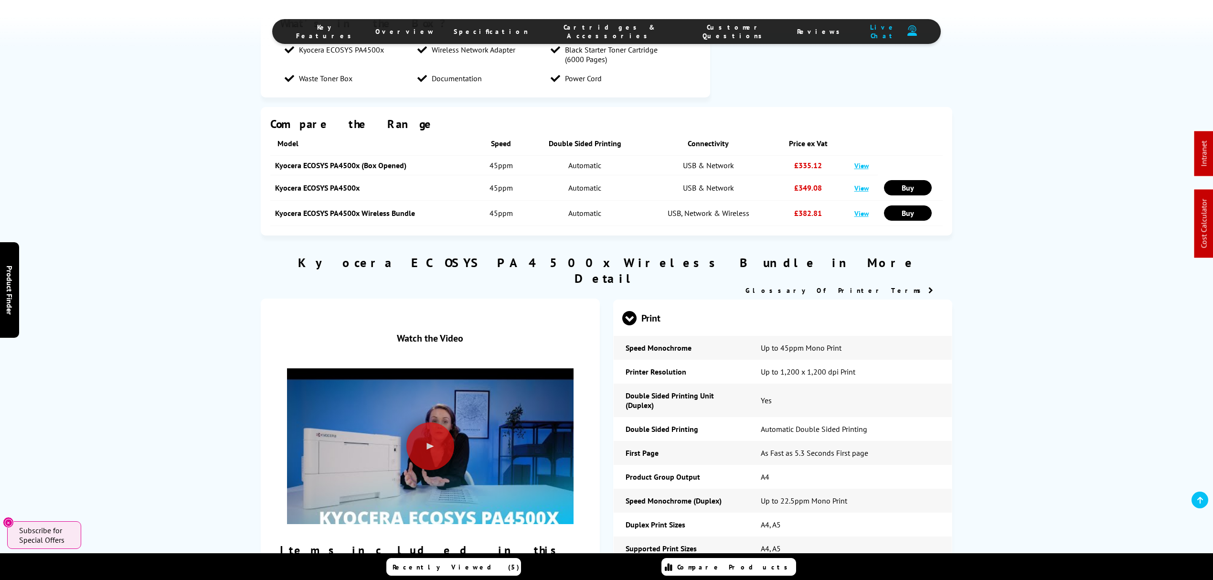
scroll to position [1337, 0]
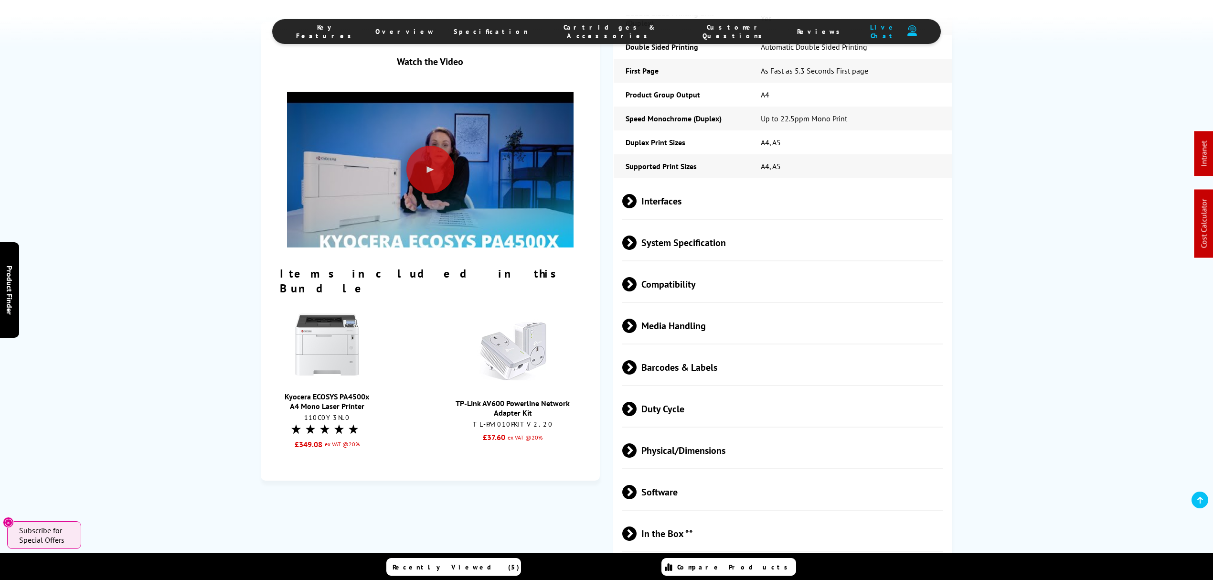
click at [503, 350] on img at bounding box center [513, 351] width 72 height 72
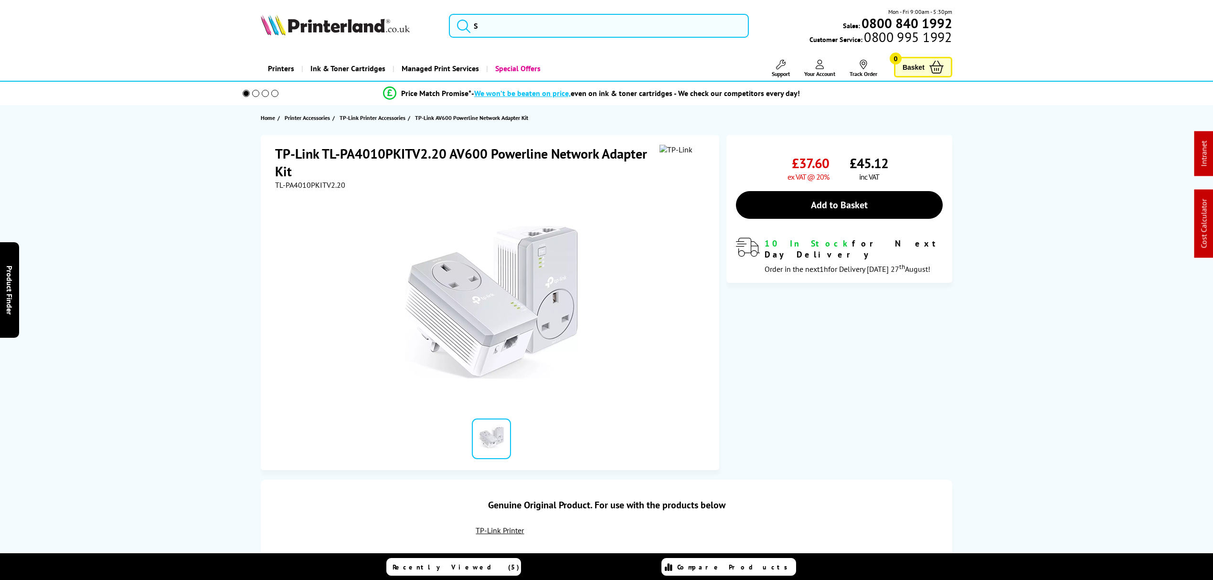
click at [300, 183] on span "TL-PA4010PKITV2.20" at bounding box center [310, 185] width 70 height 10
click at [312, 170] on h1 "TP-Link TL-PA4010PKITV2.20 AV600 Powerline Network Adapter Kit" at bounding box center [467, 162] width 384 height 35
drag, startPoint x: 346, startPoint y: 181, endPoint x: 266, endPoint y: 182, distance: 79.3
click at [266, 182] on div "TP-Link TL-PA4010PKITV2.20 AV600 Powerline Network Adapter Kit TL-PA4010PKITV2.…" at bounding box center [490, 302] width 458 height 335
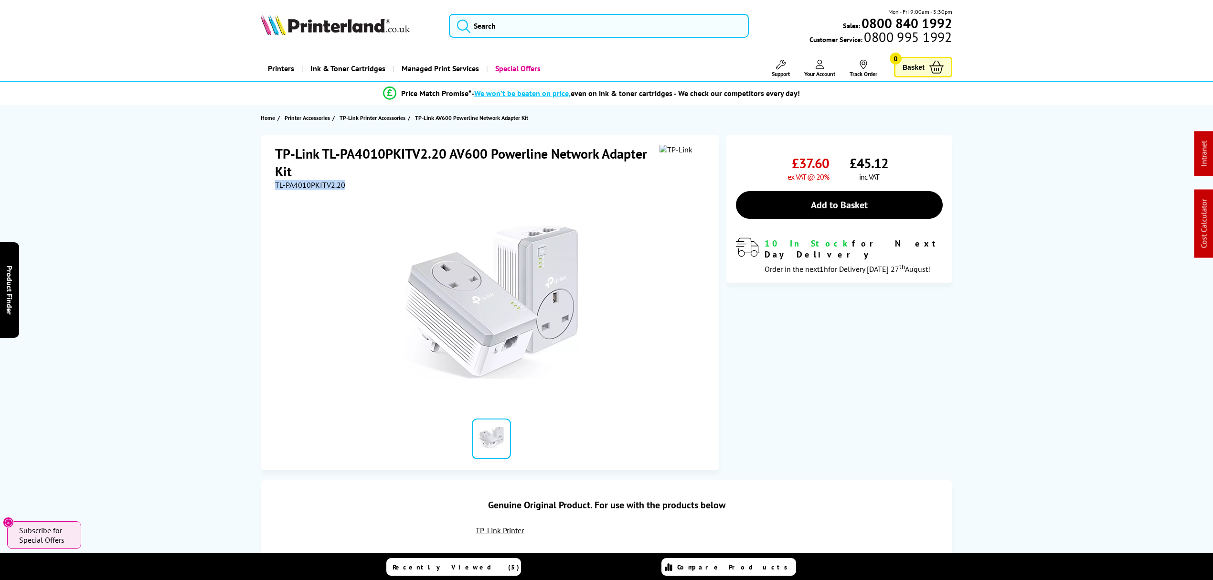
copy span "TL-PA4010PKITV2.20"
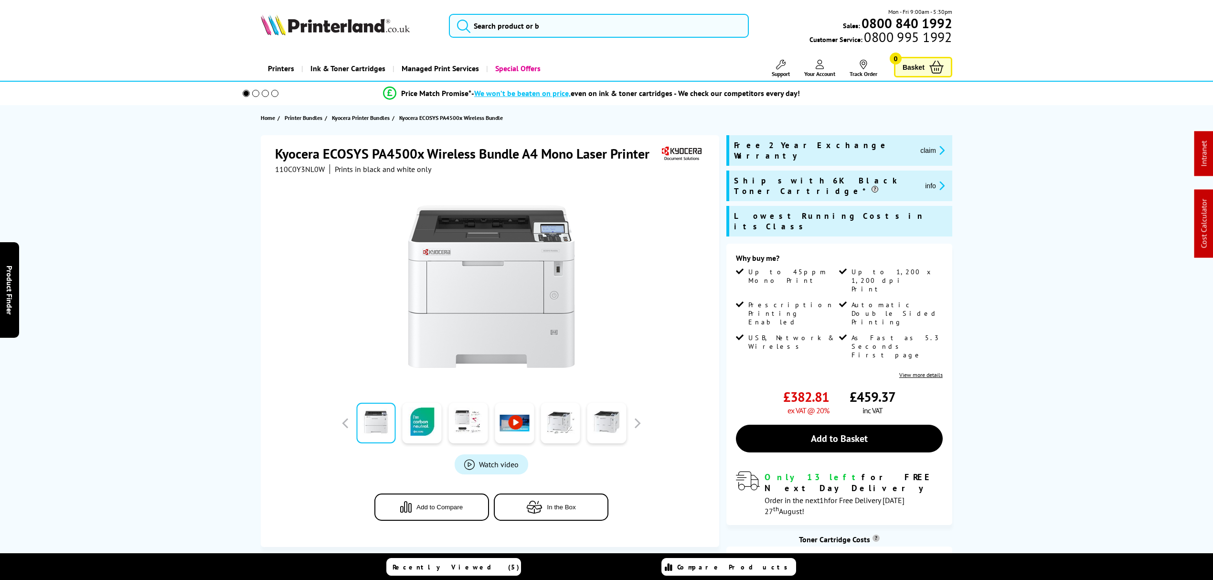
drag, startPoint x: 206, startPoint y: 375, endPoint x: 178, endPoint y: 172, distance: 205.5
click at [612, 32] on input "search" at bounding box center [599, 26] width 300 height 24
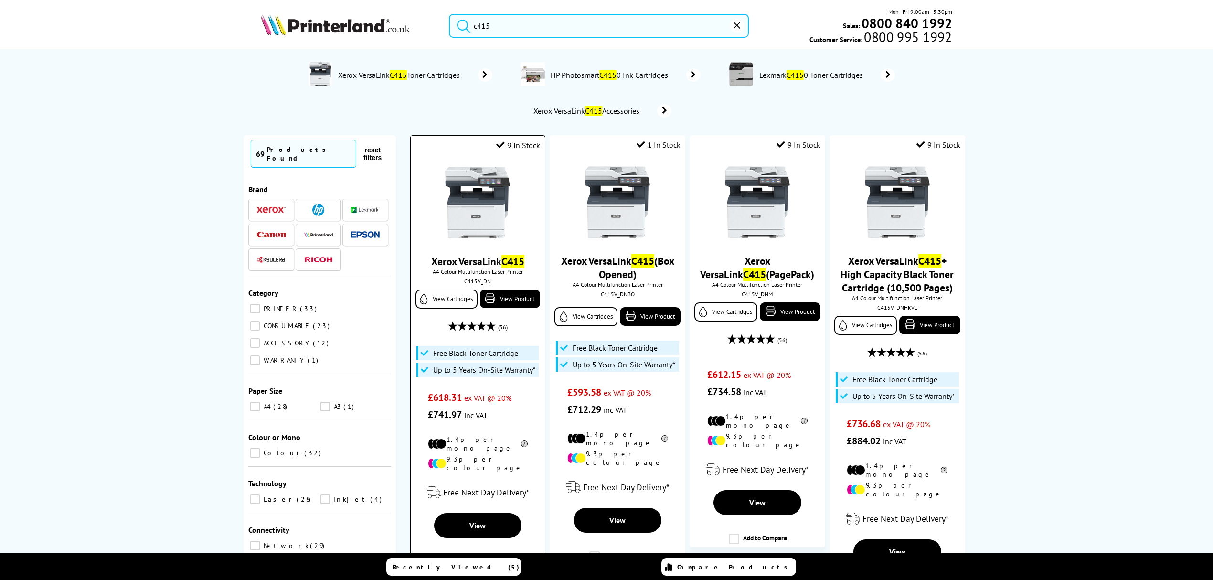
type input "c415"
click at [485, 227] on img at bounding box center [478, 203] width 72 height 72
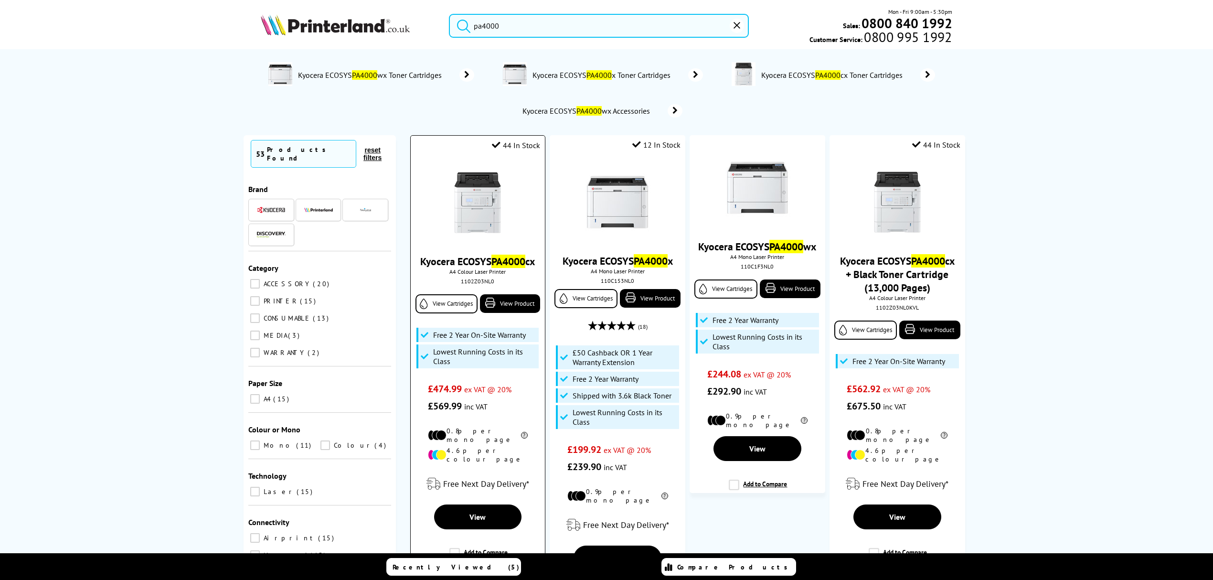
type input "pa4000"
click at [465, 206] on img at bounding box center [478, 203] width 72 height 72
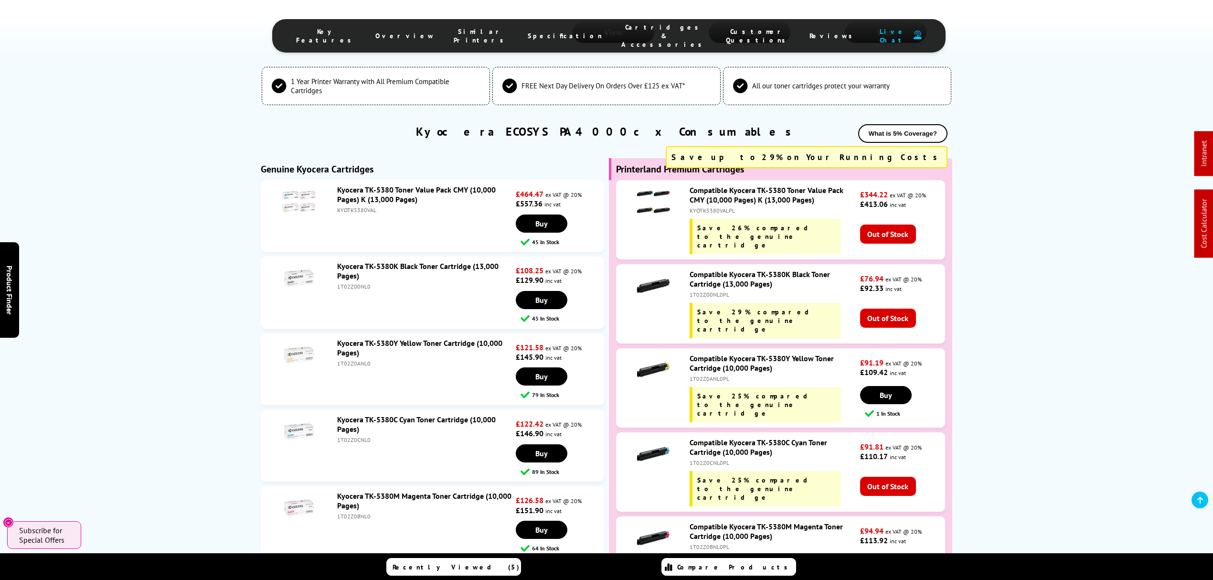
scroll to position [2702, 0]
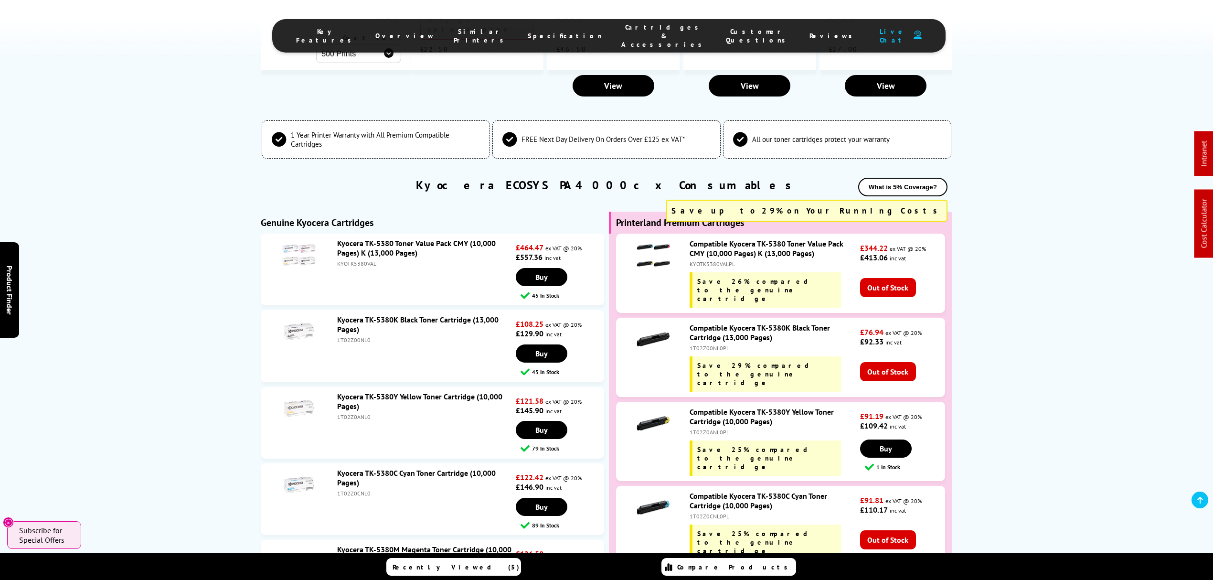
click at [698, 428] on div "1T02Z0ANL0PL" at bounding box center [774, 431] width 168 height 7
copy div "1T02Z0ANL0PL"
click at [707, 344] on div "1T02Z00NL0PL" at bounding box center [774, 347] width 168 height 7
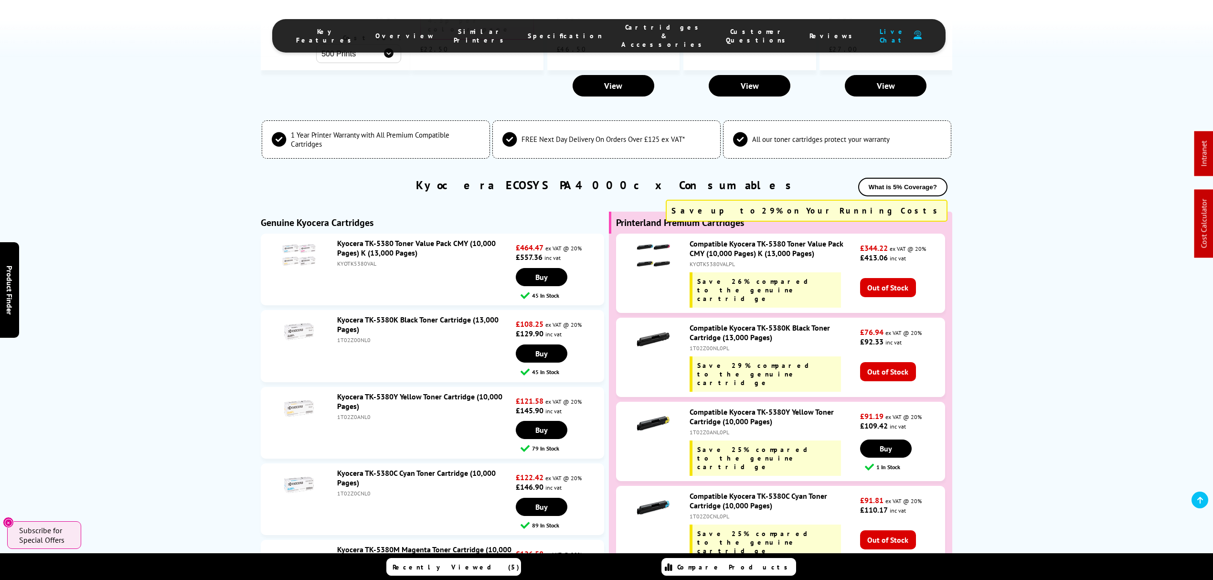
copy div "1T02Z00NL0PL"
click at [708, 344] on div "1T02Z00NL0PL" at bounding box center [774, 347] width 168 height 7
click at [706, 428] on div "1T02Z0ANL0PL" at bounding box center [774, 431] width 168 height 7
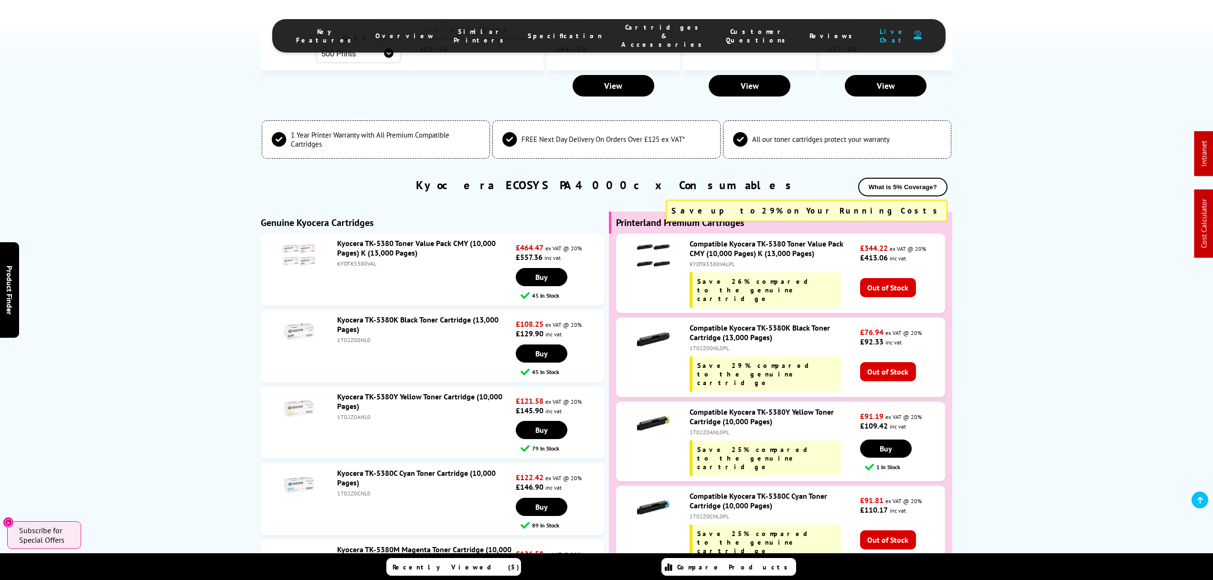
copy div "1T02Z0ANL0PL"
click at [724, 512] on div "1T02Z0CNL0PL" at bounding box center [774, 515] width 168 height 7
copy div "1T02Z0CNL0PL"
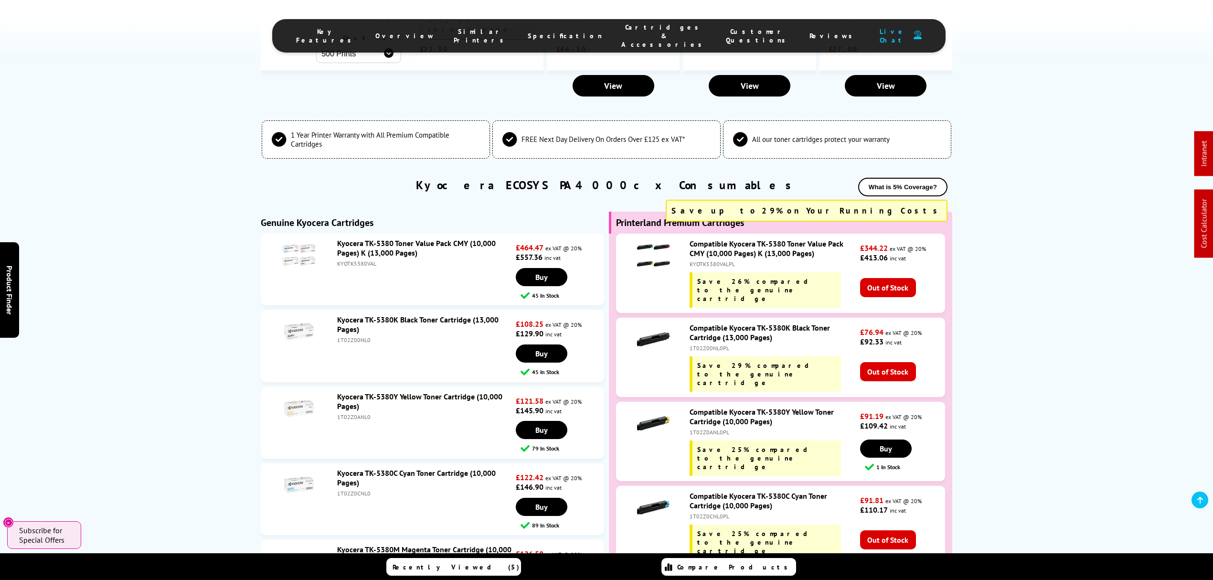
copy div "1T02Z0BNL0PL"
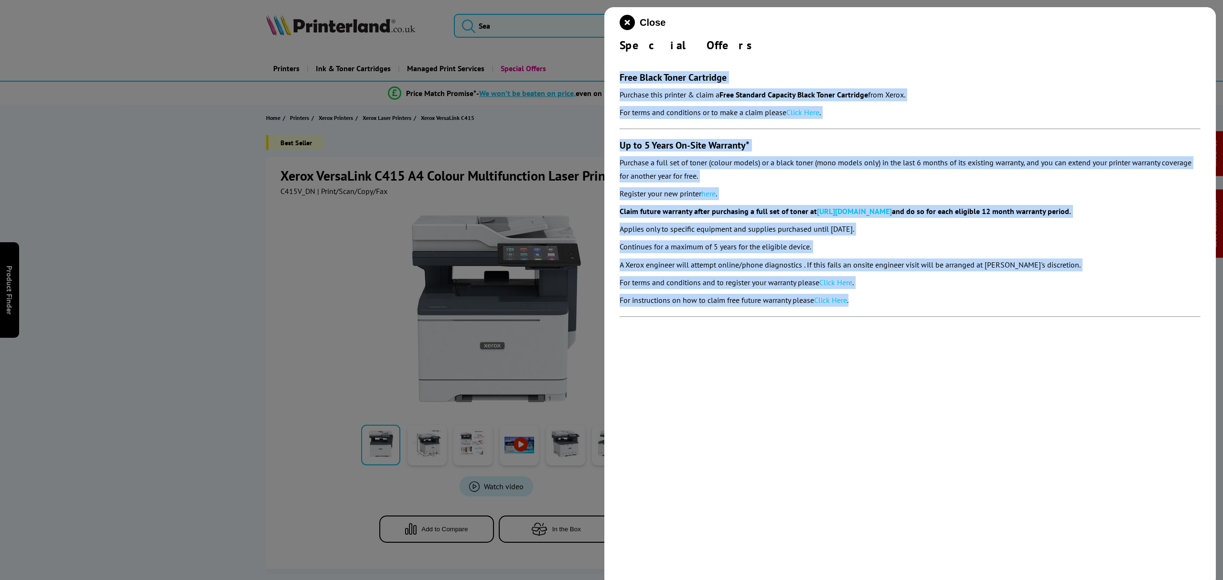
drag, startPoint x: 886, startPoint y: 298, endPoint x: 612, endPoint y: 67, distance: 359.2
click at [612, 67] on div "Close Special Offers Free Black Toner Cartridge Purchase this printer & claim a…" at bounding box center [909, 297] width 611 height 580
drag, startPoint x: 623, startPoint y: 23, endPoint x: 94, endPoint y: 21, distance: 529.2
click at [623, 22] on icon "close modal" at bounding box center [626, 22] width 15 height 15
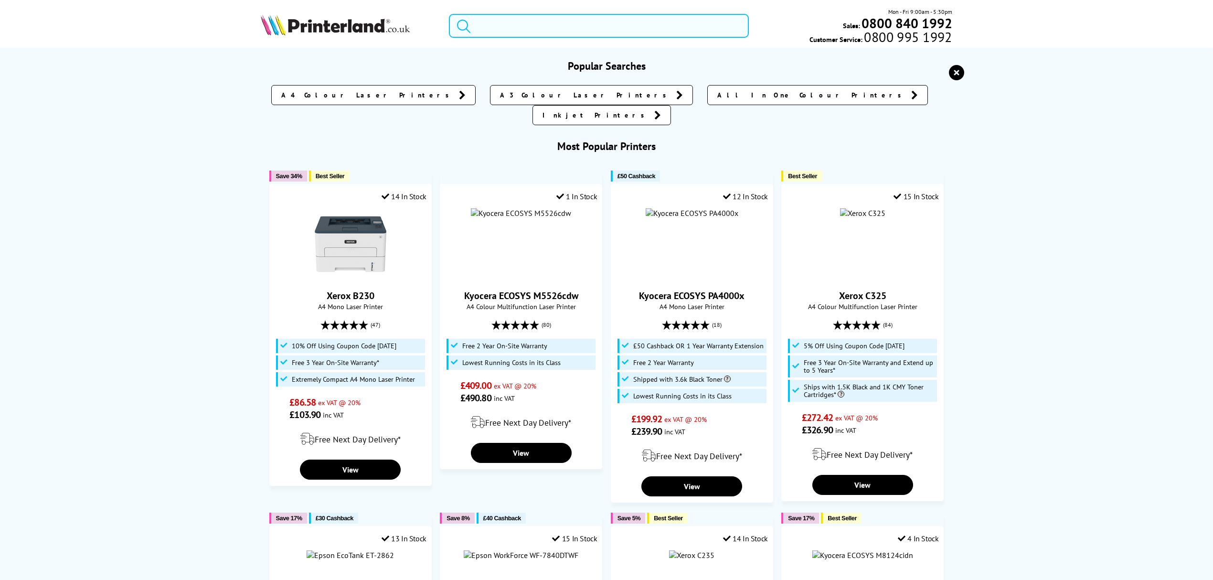
click at [554, 21] on input "search" at bounding box center [599, 26] width 300 height 24
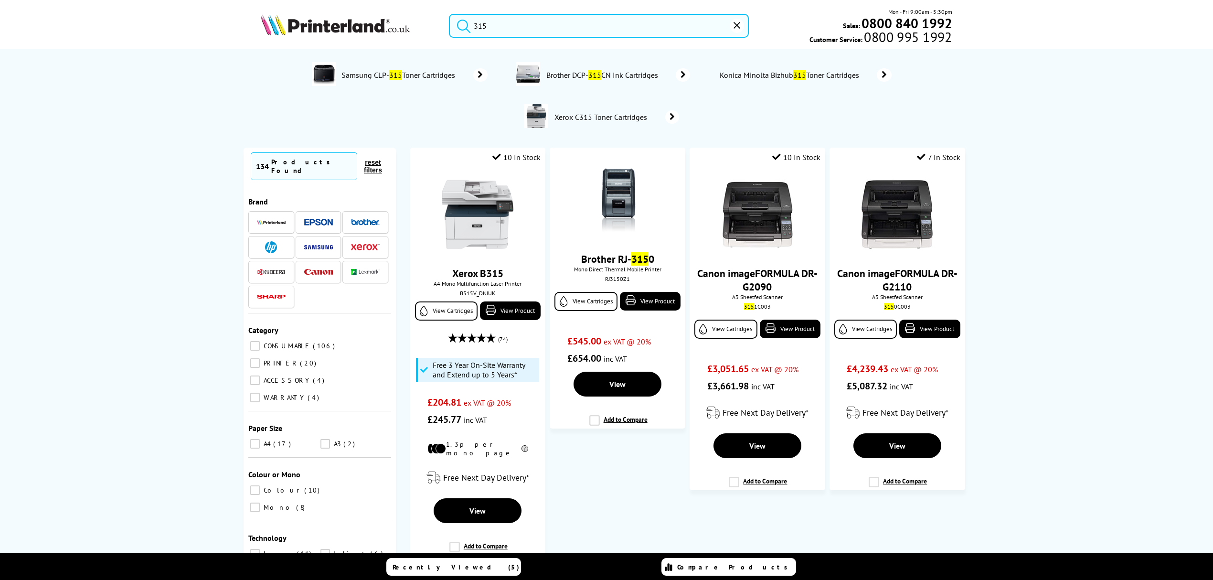
click at [476, 23] on input "315" at bounding box center [599, 26] width 300 height 24
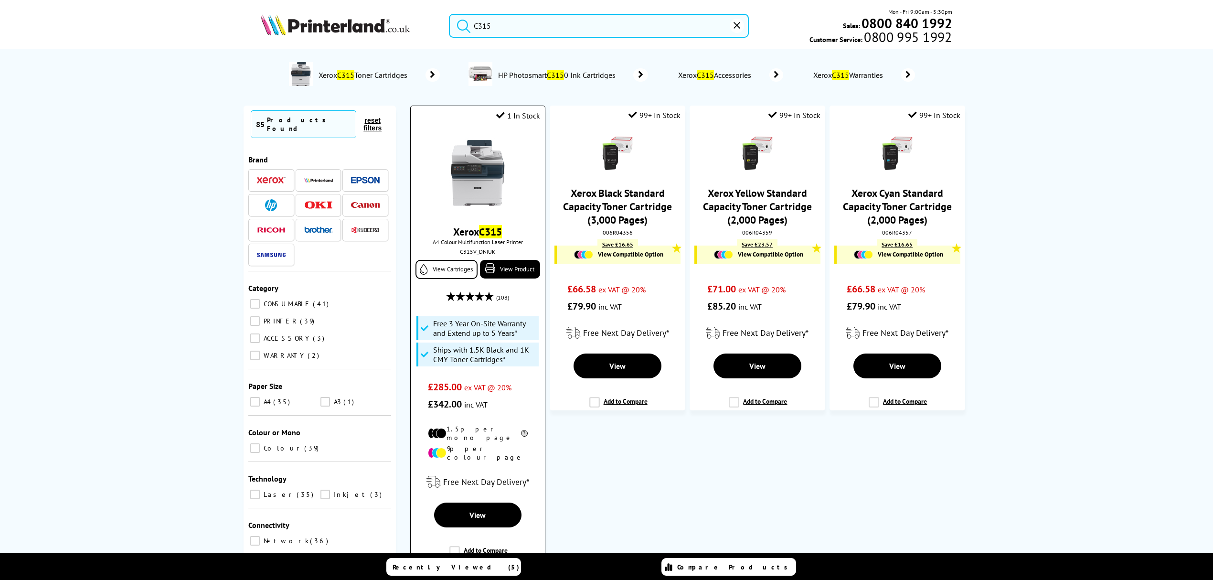
type input "C315"
click at [472, 146] on img at bounding box center [478, 173] width 72 height 72
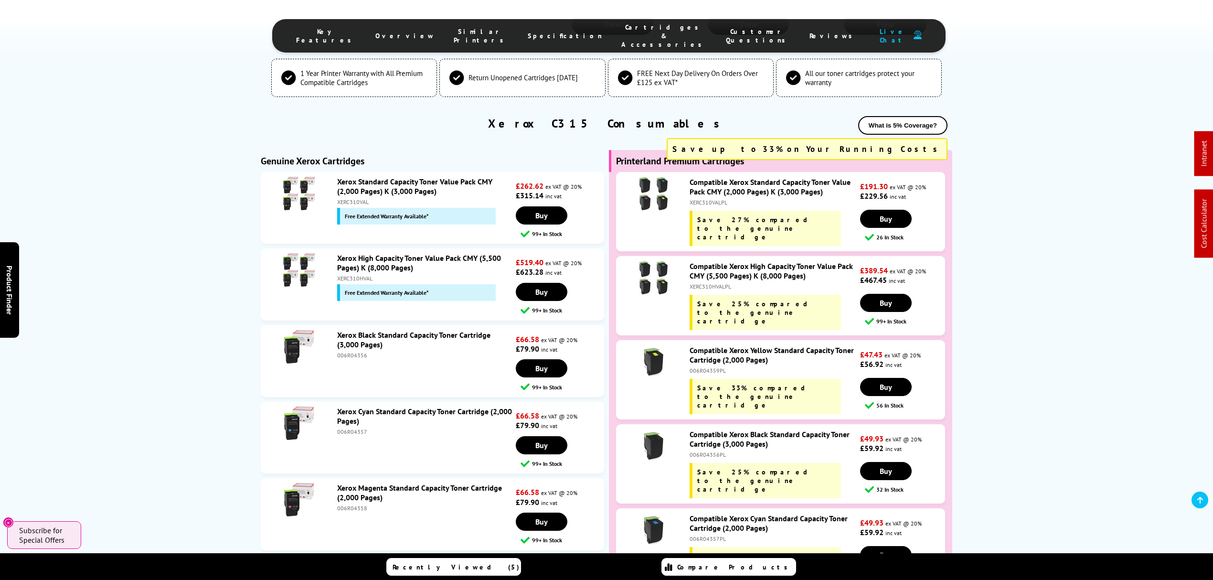
scroll to position [3374, 0]
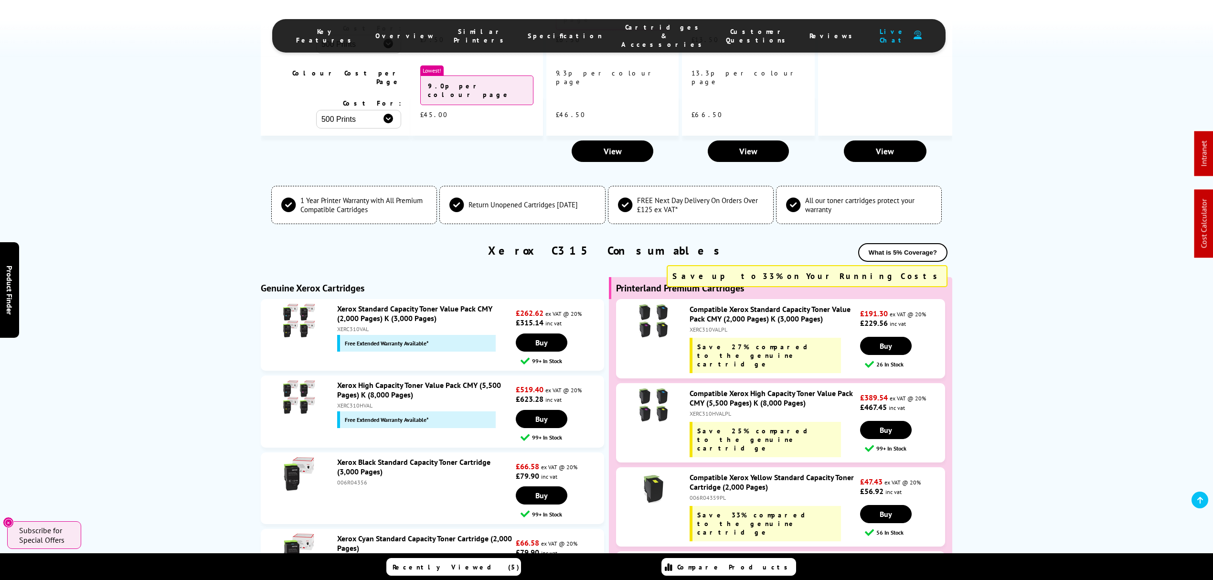
click at [719, 410] on div "XERC310HVALPL" at bounding box center [774, 413] width 168 height 7
copy div "XERC310HVALPL"
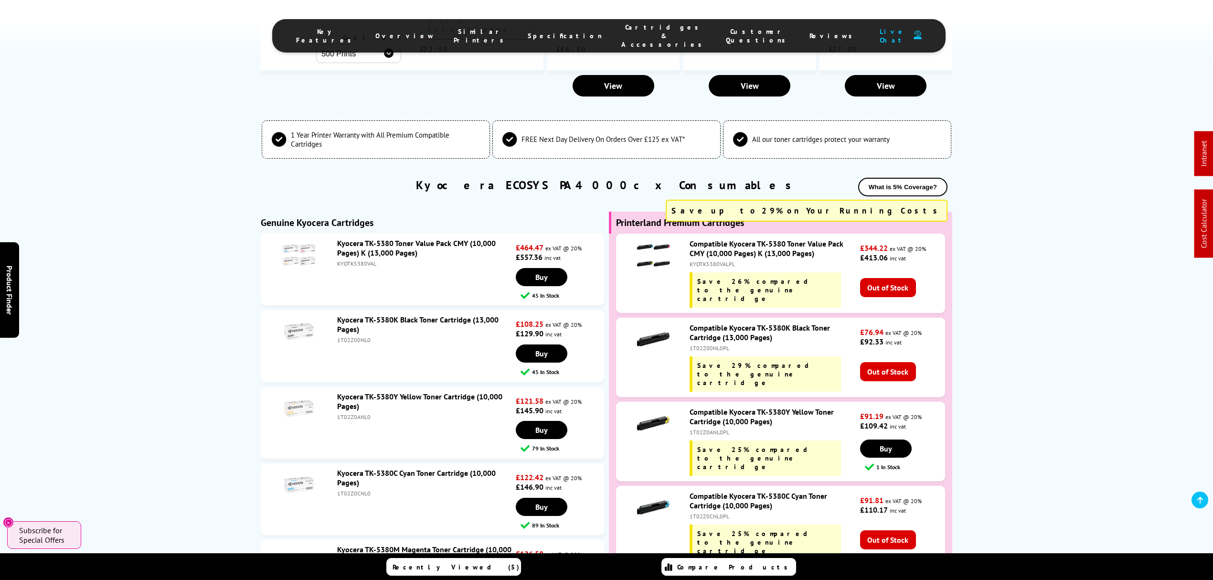
click at [351, 336] on div "1T02Z00NL0" at bounding box center [425, 339] width 176 height 7
copy div "1T02Z00NL0"
click at [351, 566] on div "1T02Z0BNL0" at bounding box center [425, 569] width 176 height 7
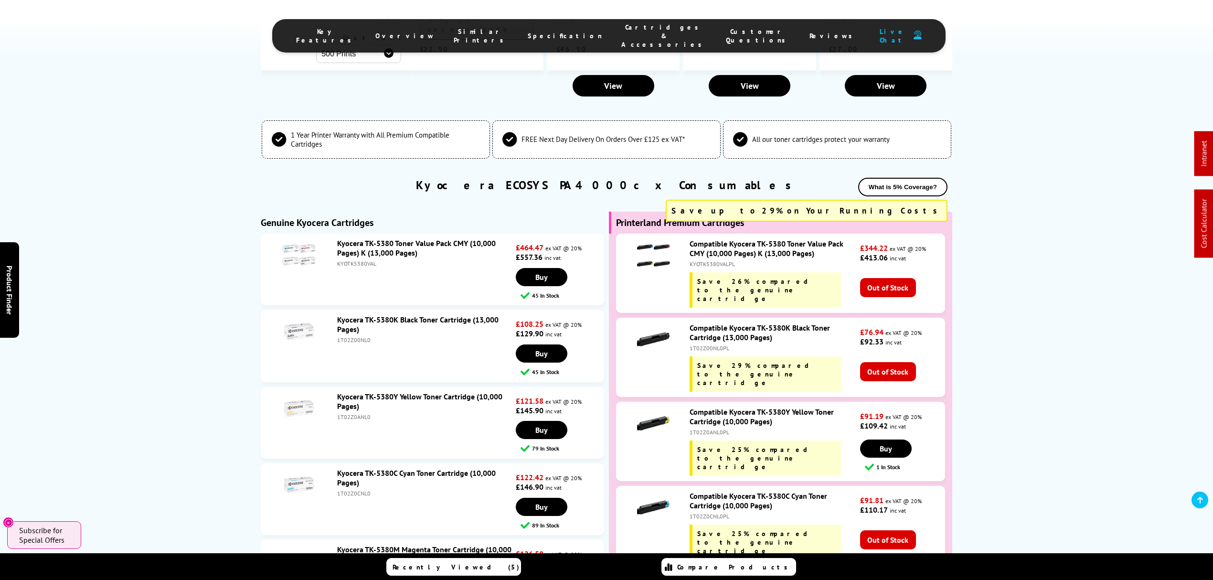
copy div "1T02Z0BNL0"
click at [362, 490] on div "1T02Z0CNL0" at bounding box center [425, 493] width 176 height 7
copy div "1T02Z0CNL0"
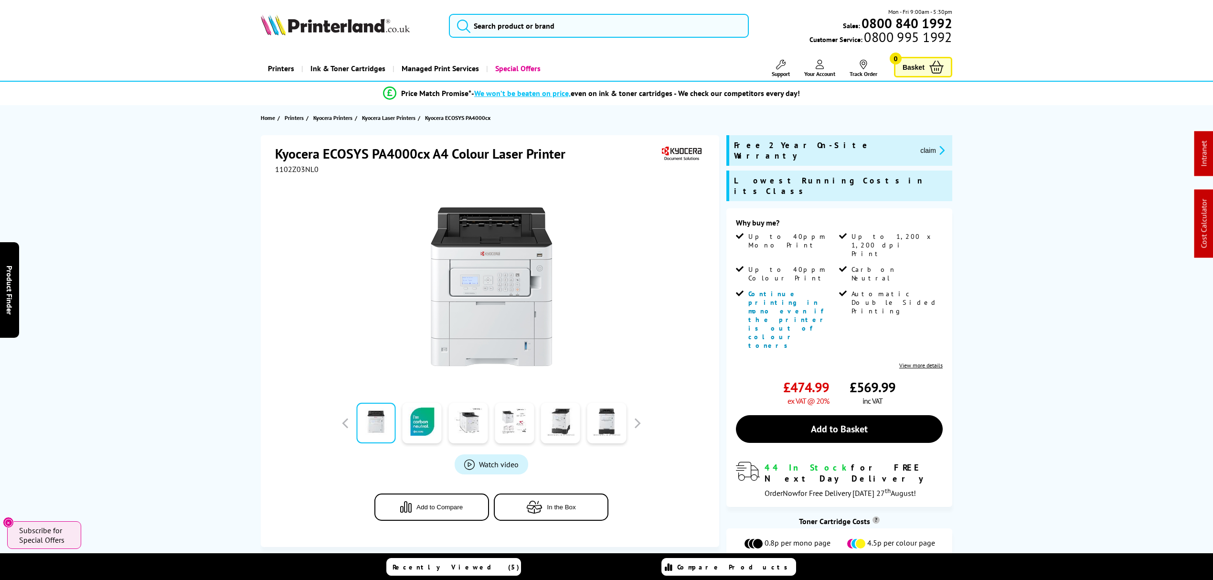
drag, startPoint x: 636, startPoint y: 283, endPoint x: 631, endPoint y: 98, distance: 185.4
click at [629, 32] on input "search" at bounding box center [599, 26] width 300 height 24
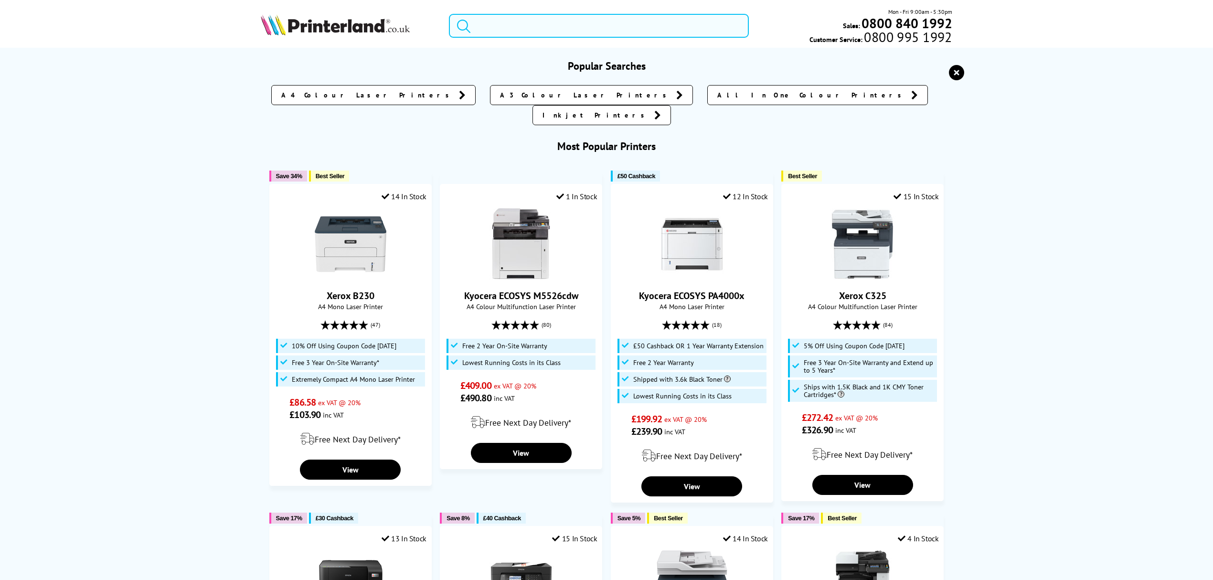
paste input "B432"
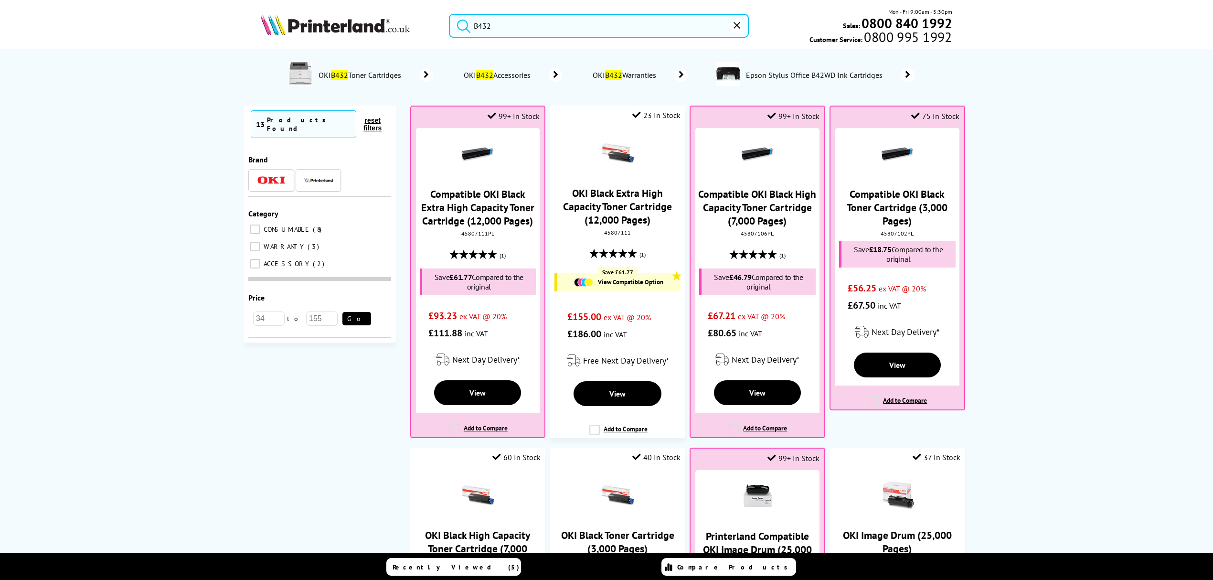
drag, startPoint x: 831, startPoint y: 182, endPoint x: 640, endPoint y: 21, distance: 249.1
drag, startPoint x: 538, startPoint y: 31, endPoint x: 457, endPoint y: 31, distance: 80.7
click at [457, 31] on form "B432" at bounding box center [599, 26] width 300 height 24
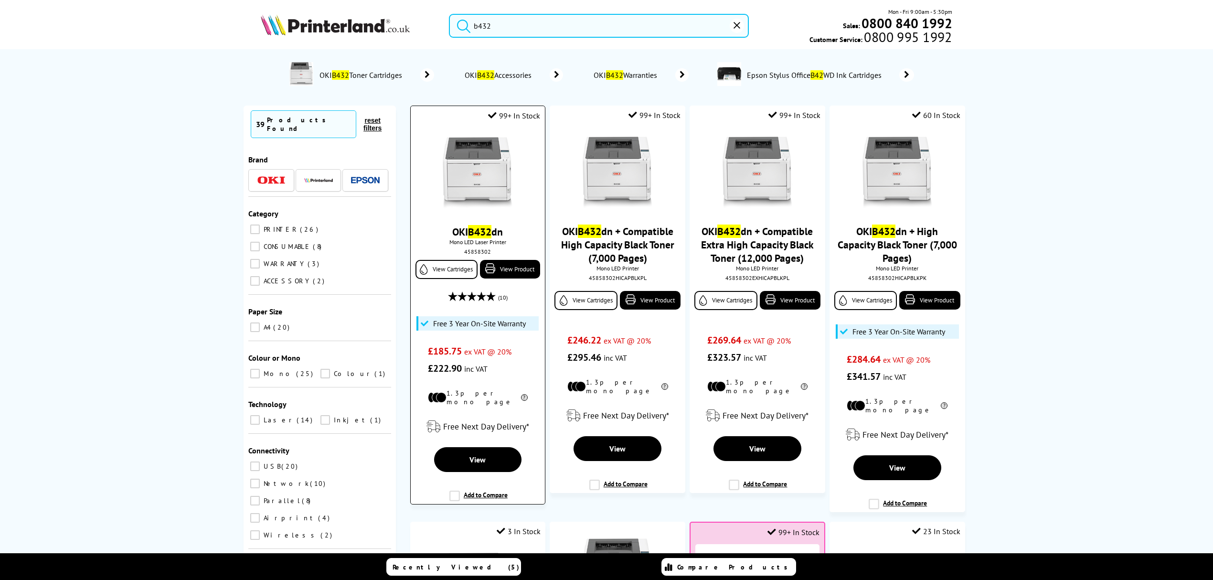
type input "b432"
click at [493, 169] on img at bounding box center [478, 173] width 72 height 72
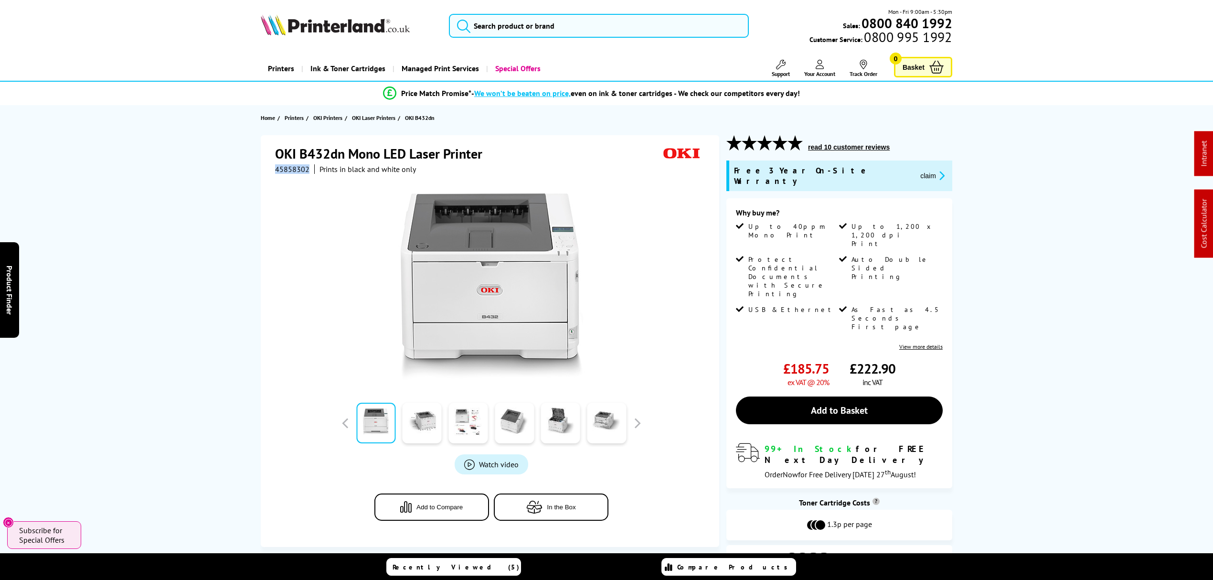
click at [917, 170] on button "claim" at bounding box center [932, 175] width 30 height 11
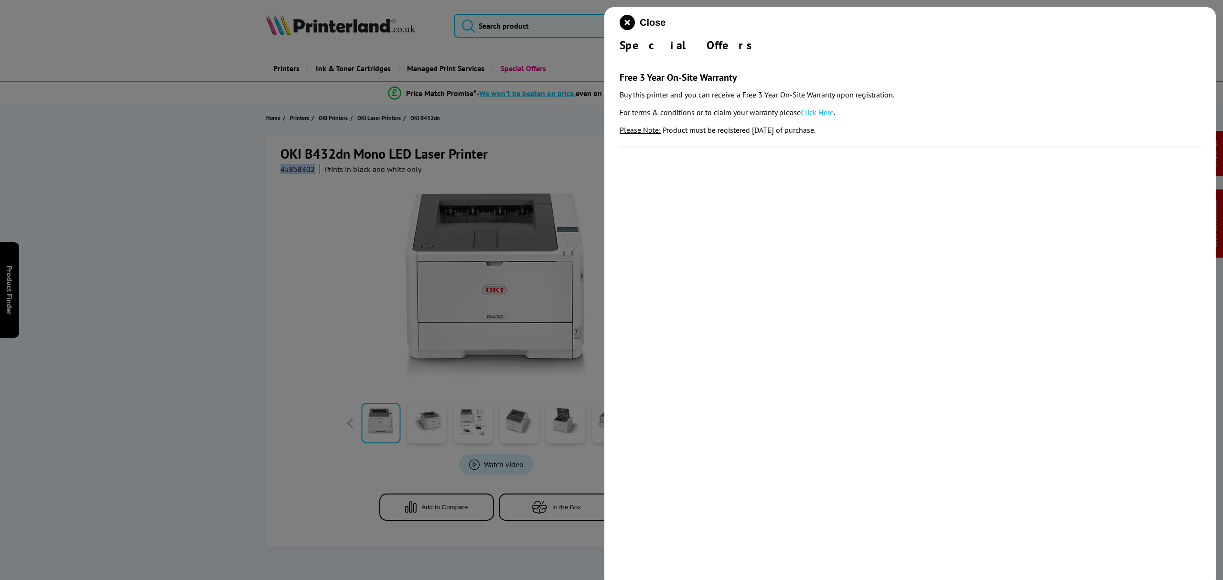
drag, startPoint x: 852, startPoint y: 132, endPoint x: 617, endPoint y: 80, distance: 240.7
click at [617, 80] on div "Close Special Offers Free 3 Year On-Site Warranty Buy this printer and you can …" at bounding box center [909, 297] width 611 height 580
copy section "Free 3 Year On-Site Warranty Buy this printer and you can receive a Free 3 Year…"
click at [627, 15] on icon "close modal" at bounding box center [626, 22] width 15 height 15
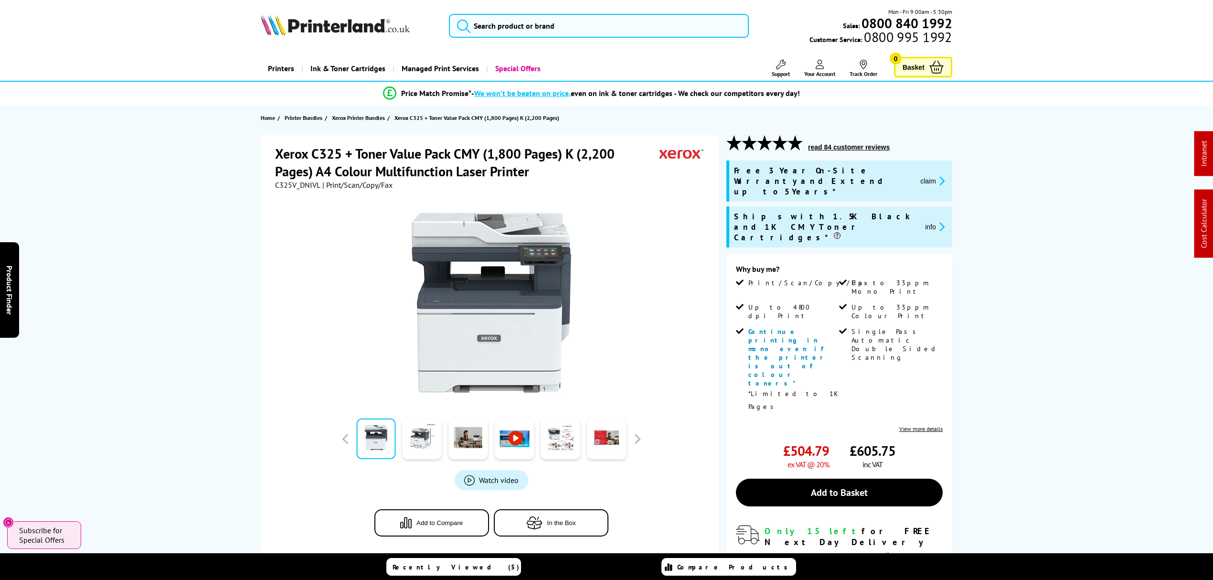
click at [288, 185] on span "C325V_DNIVL" at bounding box center [297, 185] width 45 height 10
copy span "C325V_DNIVL"
click at [543, 30] on input "search" at bounding box center [599, 26] width 300 height 24
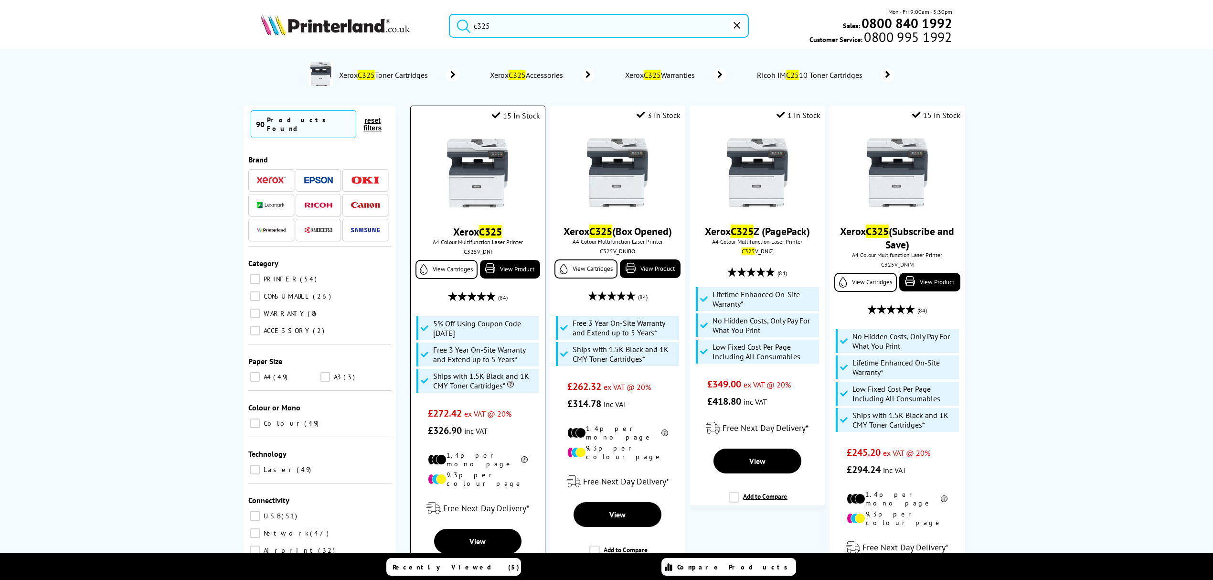
type input "c325"
click at [493, 165] on img at bounding box center [478, 173] width 72 height 72
